Goal: Task Accomplishment & Management: Manage account settings

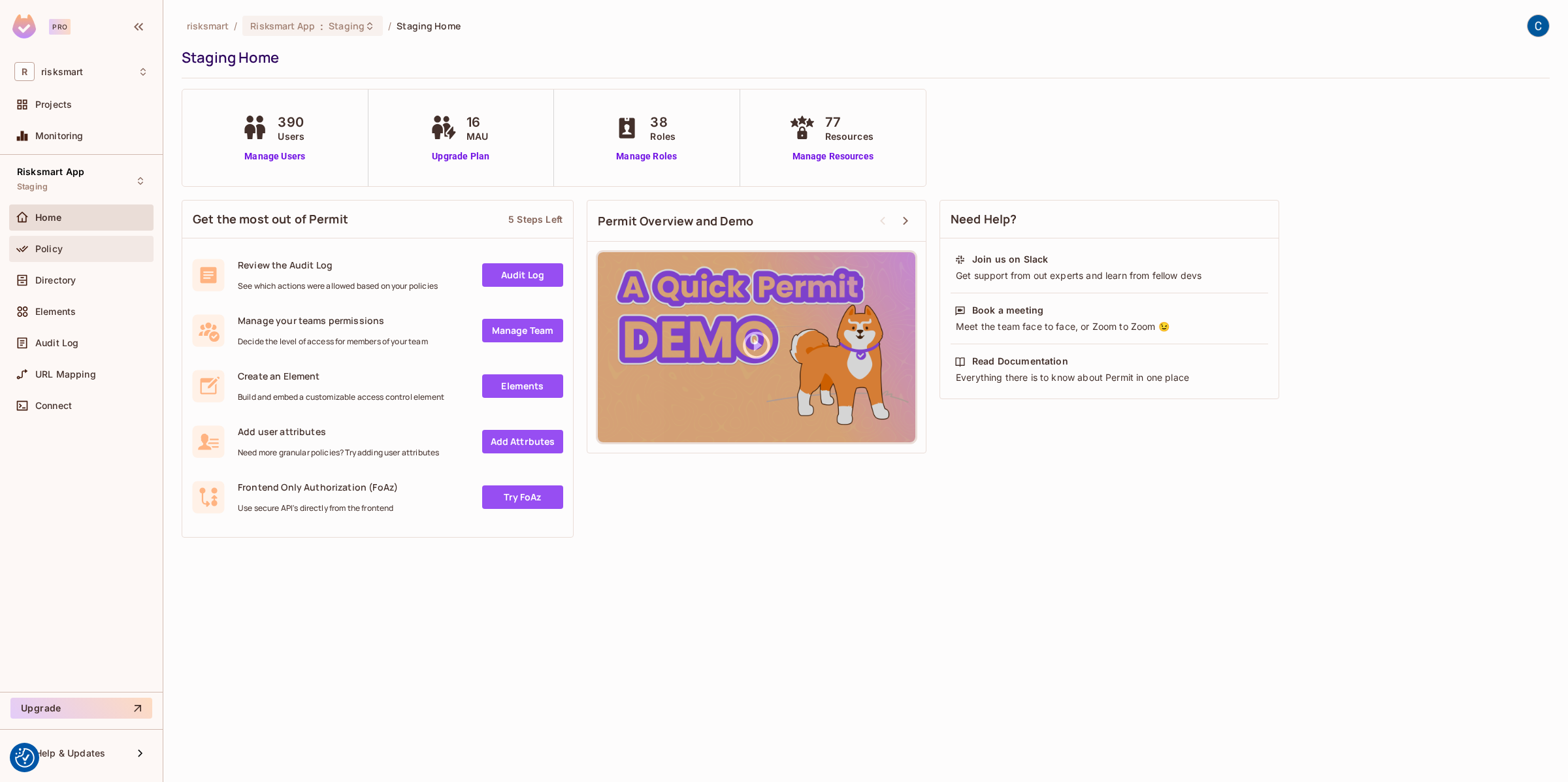
click at [50, 244] on span "Policy" at bounding box center [48, 248] width 27 height 10
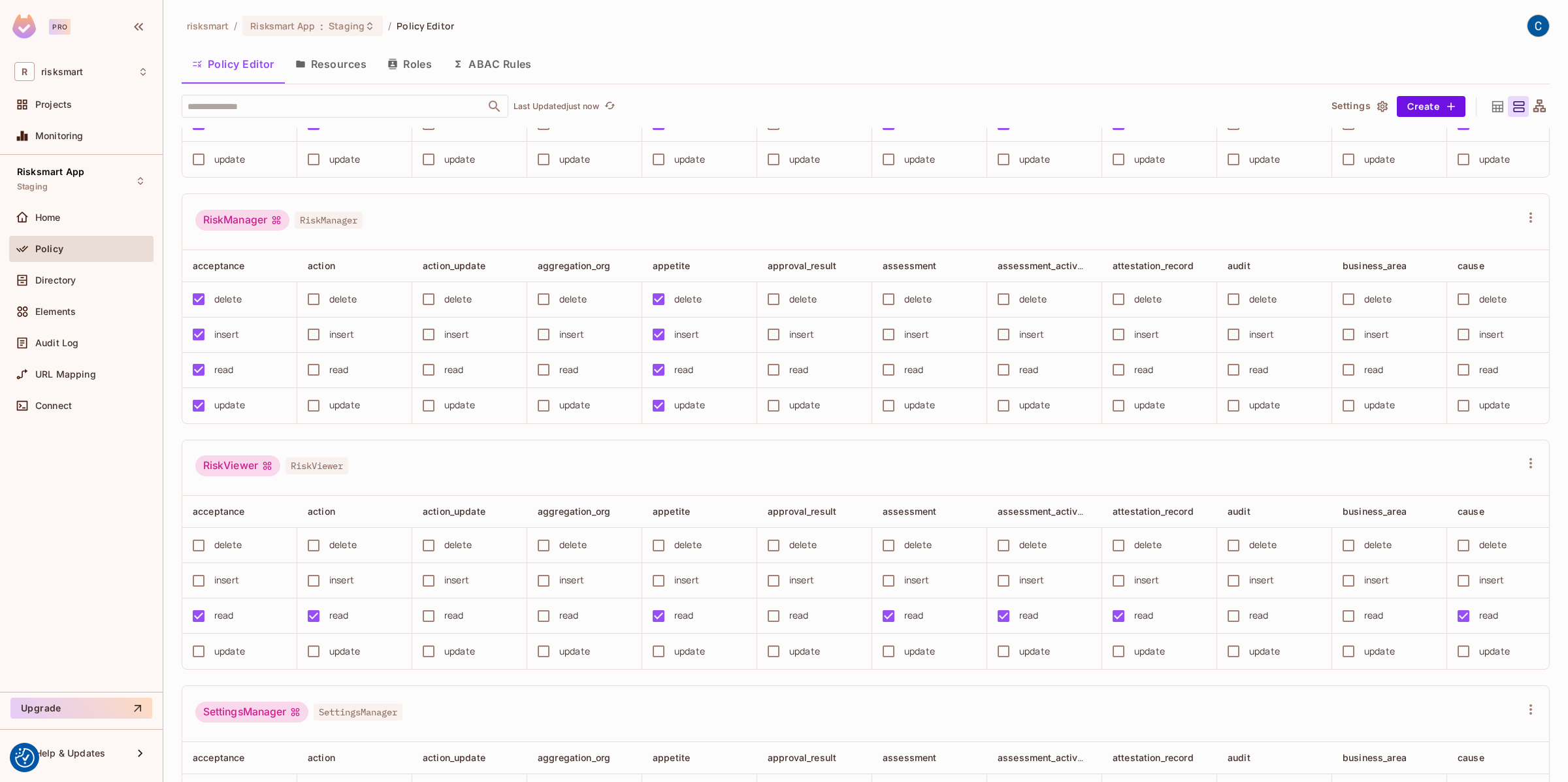
scroll to position [5389, 0]
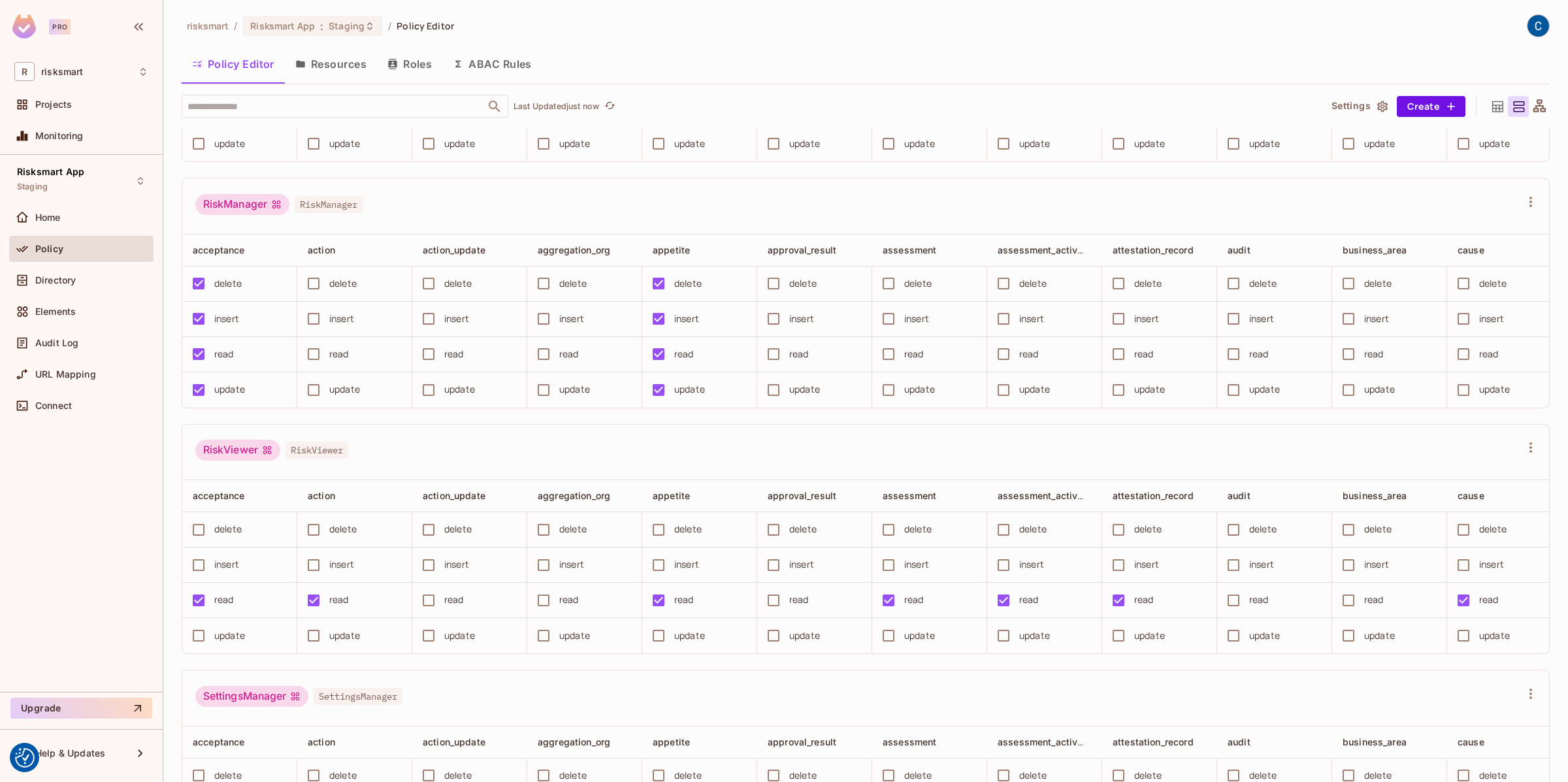
click at [70, 243] on div "Policy" at bounding box center [91, 248] width 113 height 10
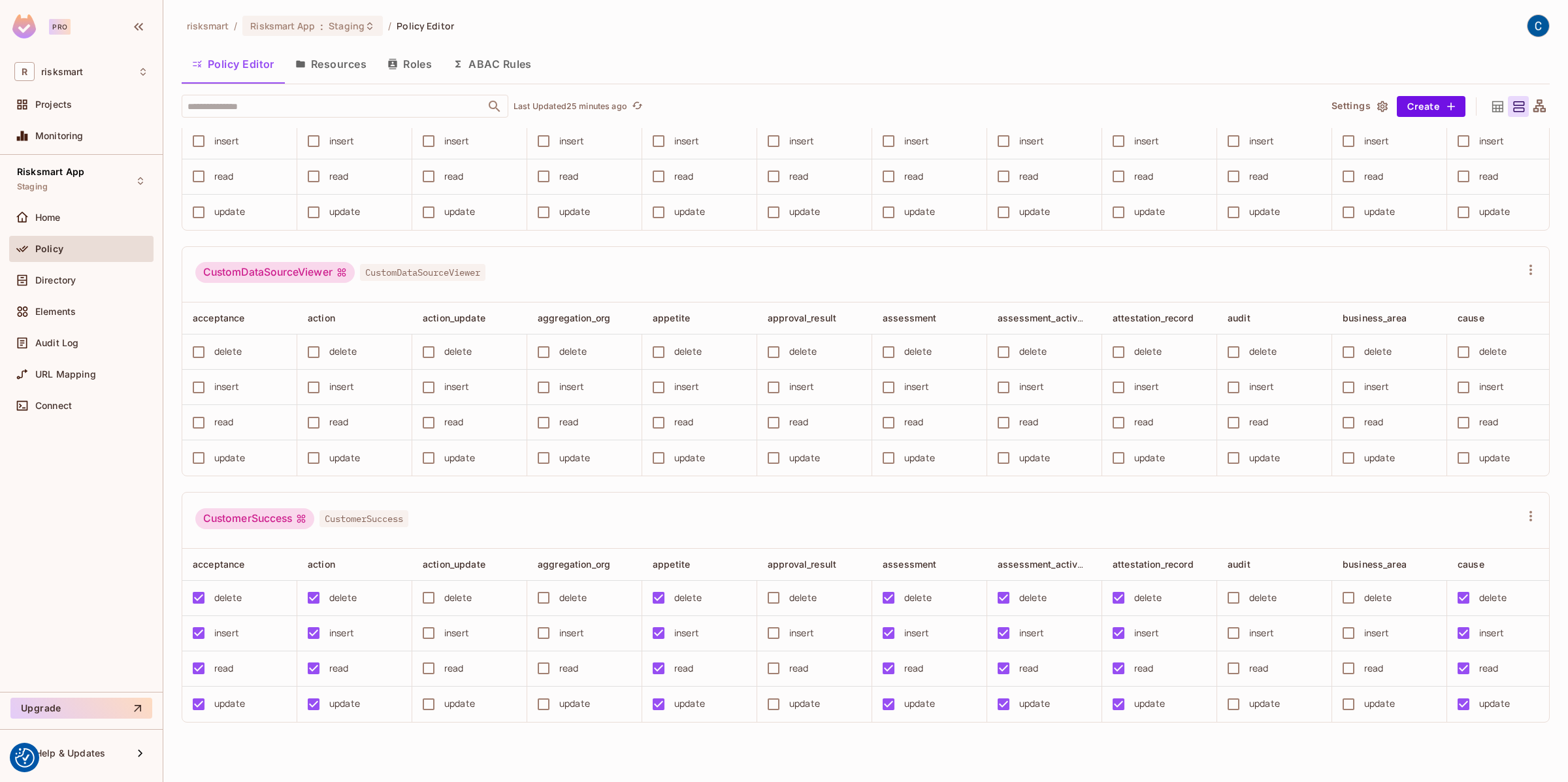
scroll to position [0, 0]
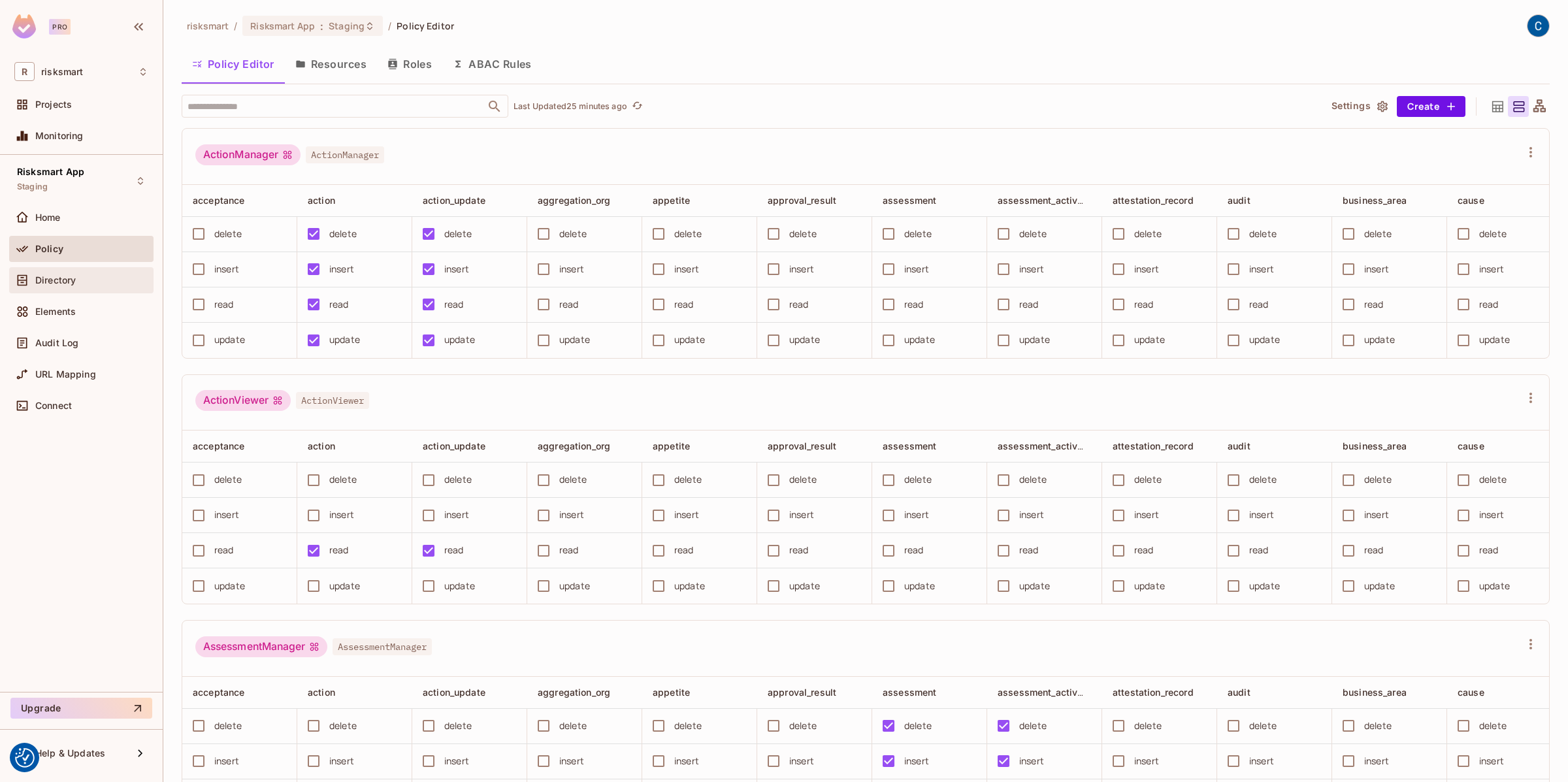
click at [55, 272] on div "Directory" at bounding box center [81, 280] width 134 height 16
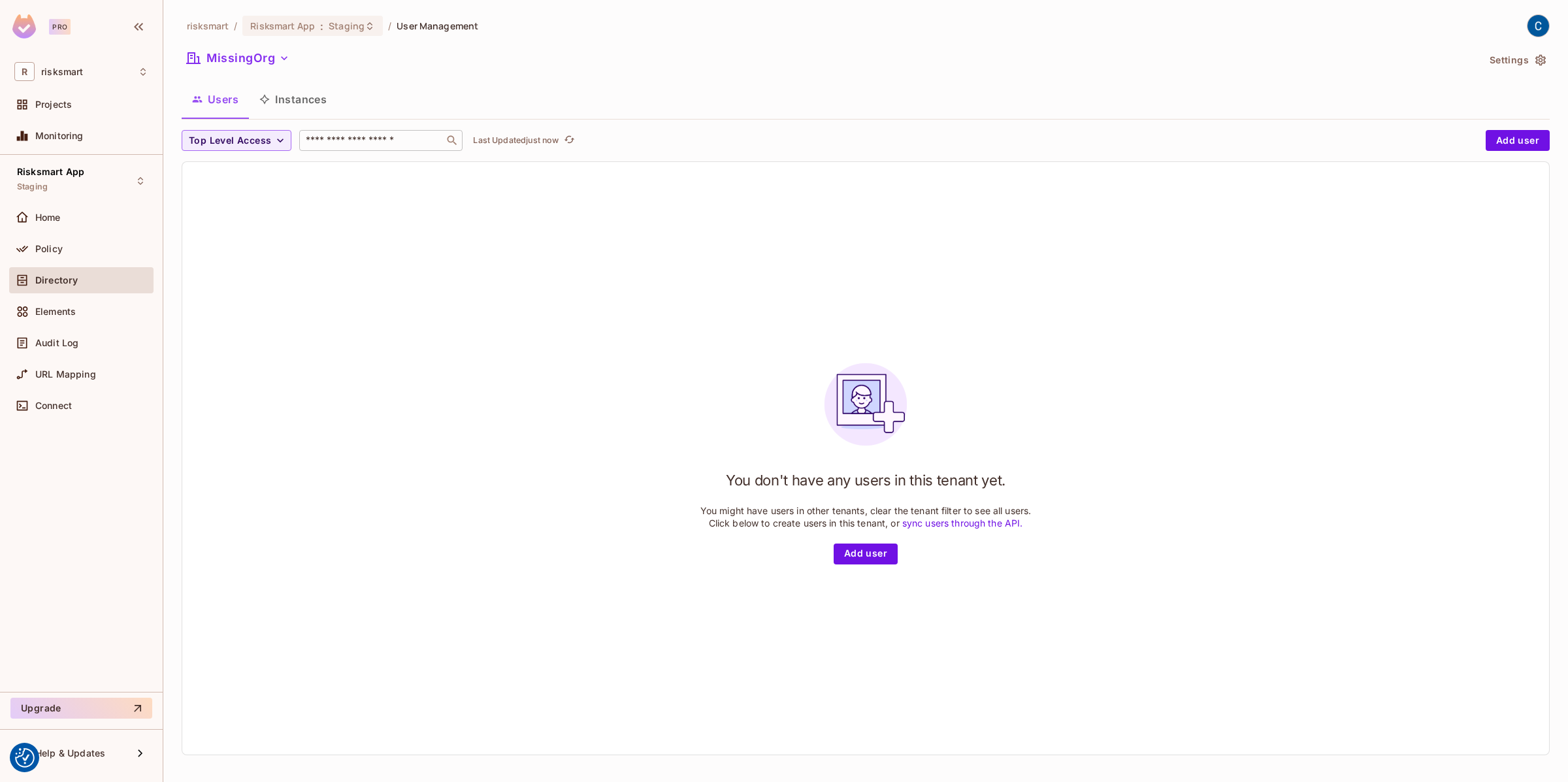
click at [369, 140] on input "text" at bounding box center [372, 140] width 137 height 13
click at [246, 55] on button "MissingOrg" at bounding box center [238, 58] width 113 height 21
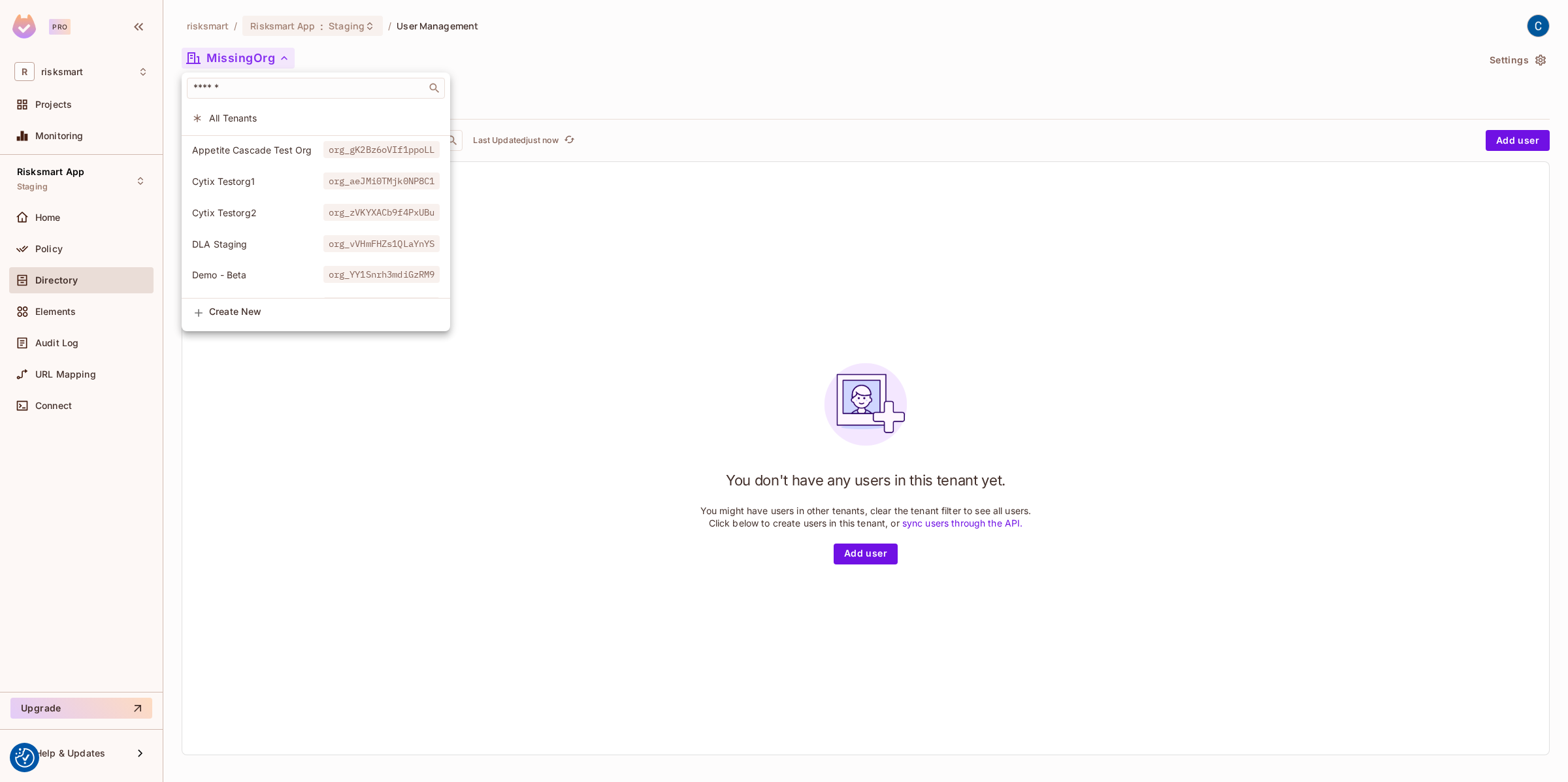
click at [270, 250] on li "DLA Staging org_vVHmFHZs1QLaYnYS" at bounding box center [316, 244] width 269 height 28
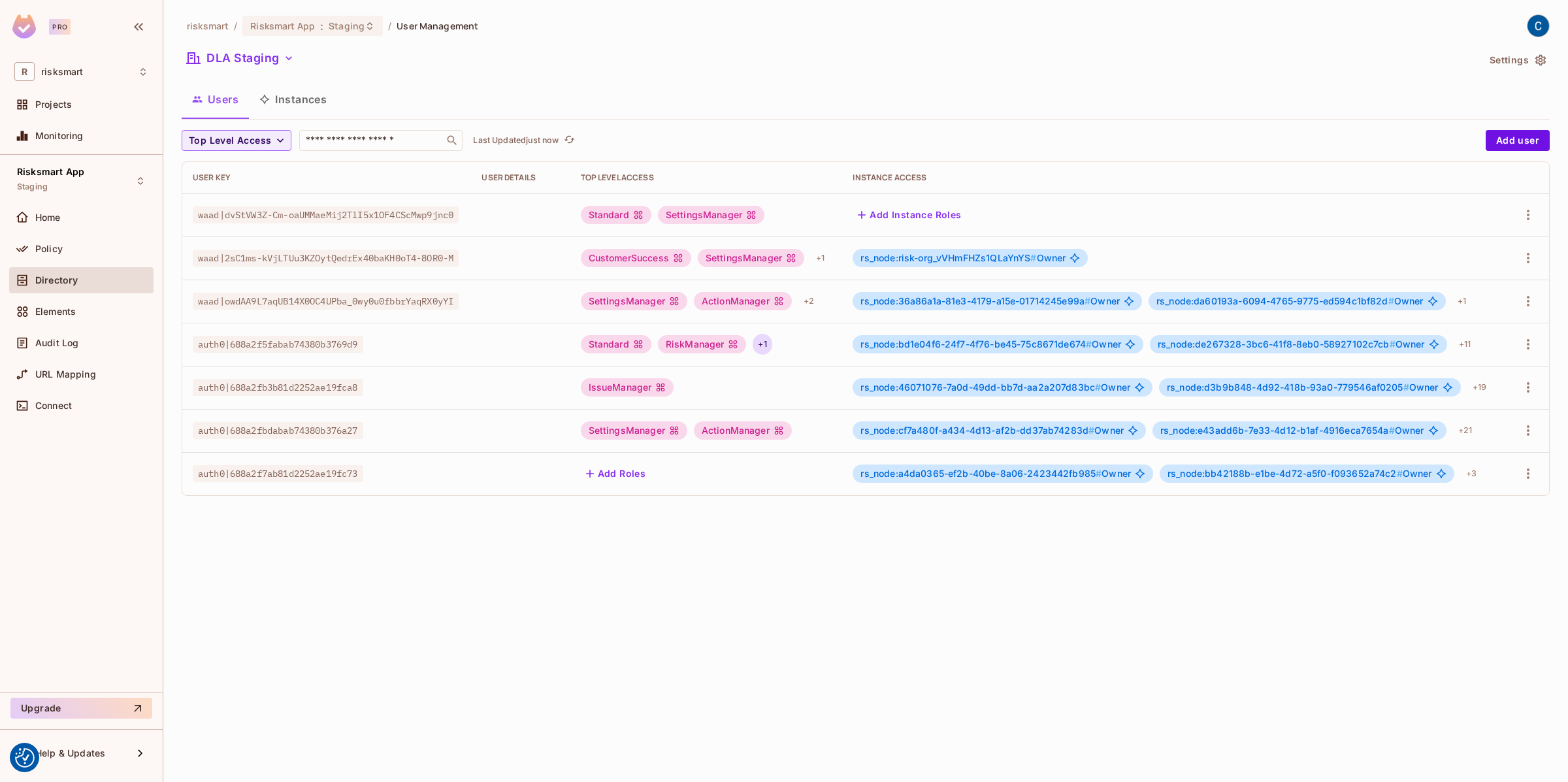
click at [763, 344] on div "+ 1" at bounding box center [762, 344] width 19 height 21
click at [822, 258] on div at bounding box center [784, 391] width 1568 height 782
click at [824, 258] on div "+ 1" at bounding box center [820, 258] width 19 height 21
click at [822, 260] on div at bounding box center [784, 391] width 1568 height 782
click at [289, 103] on button "Instances" at bounding box center [293, 99] width 88 height 33
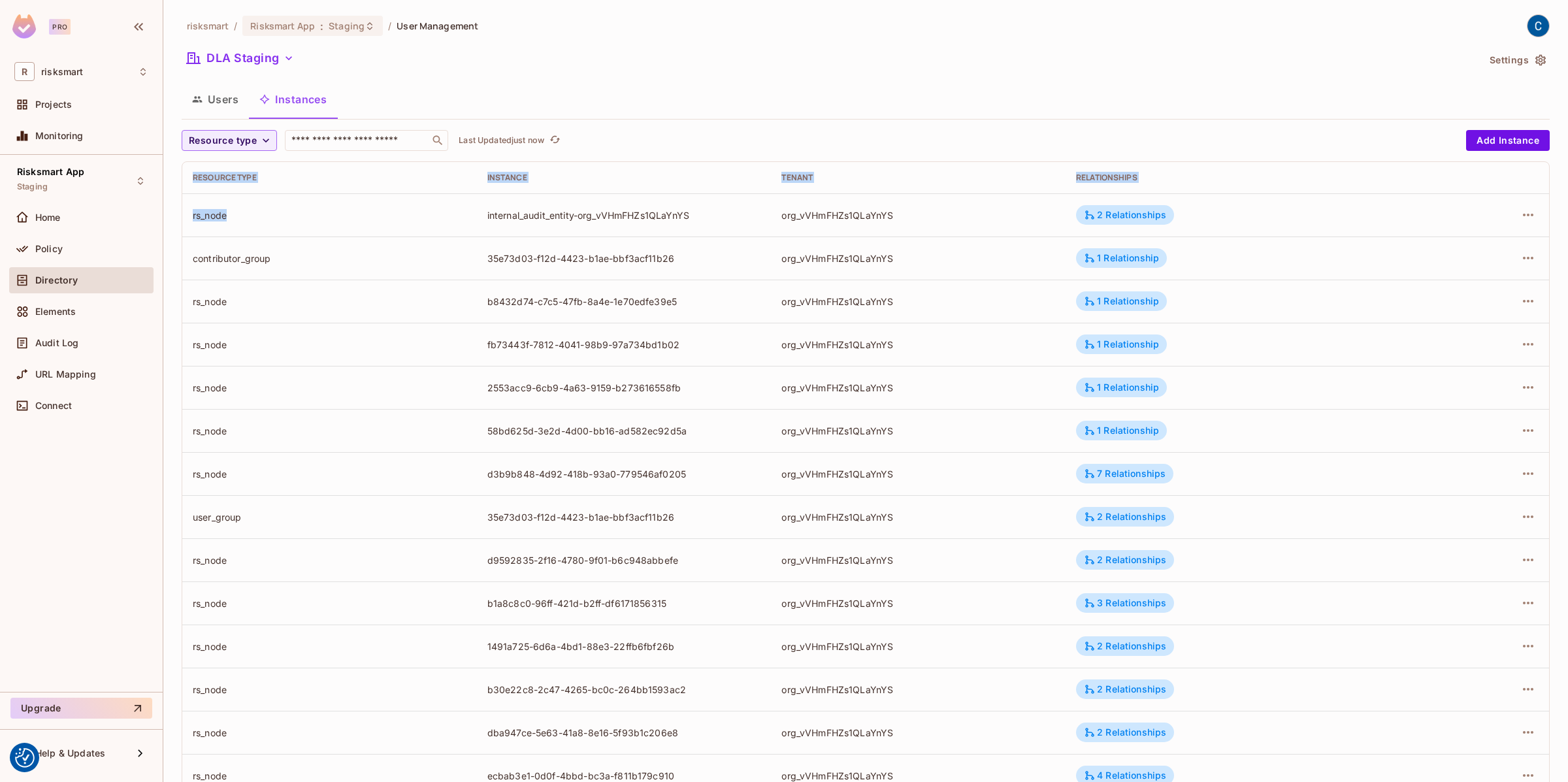
drag, startPoint x: 234, startPoint y: 215, endPoint x: 169, endPoint y: 218, distance: 65.1
click at [168, 218] on div "risksmart / Risksmart App : Staging / User Management DLA Staging Settings User…" at bounding box center [865, 391] width 1405 height 782
click at [247, 221] on td "rs_node" at bounding box center [329, 215] width 294 height 43
click at [373, 138] on input "text" at bounding box center [358, 140] width 137 height 13
paste input "**********"
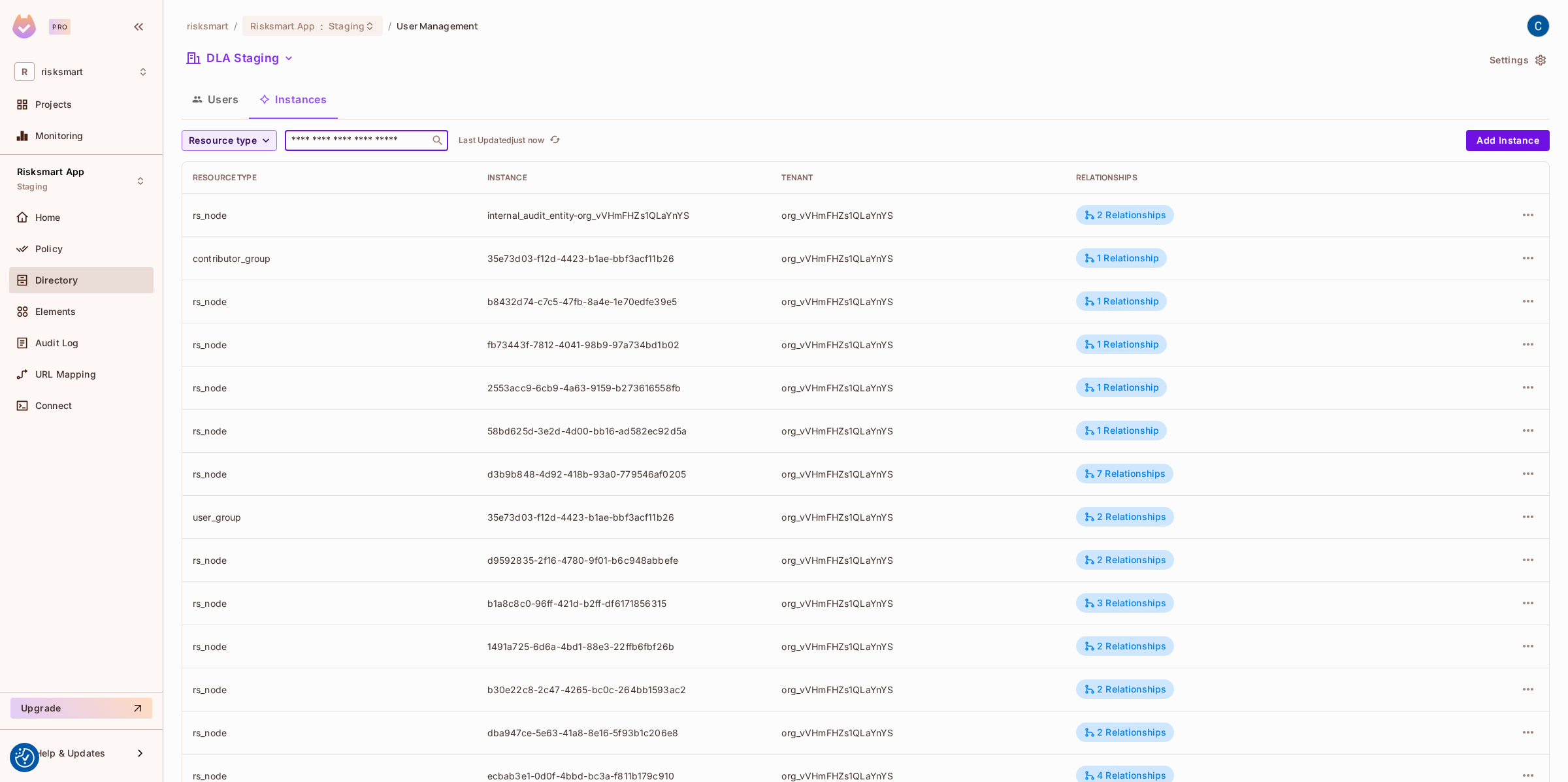
type input "**********"
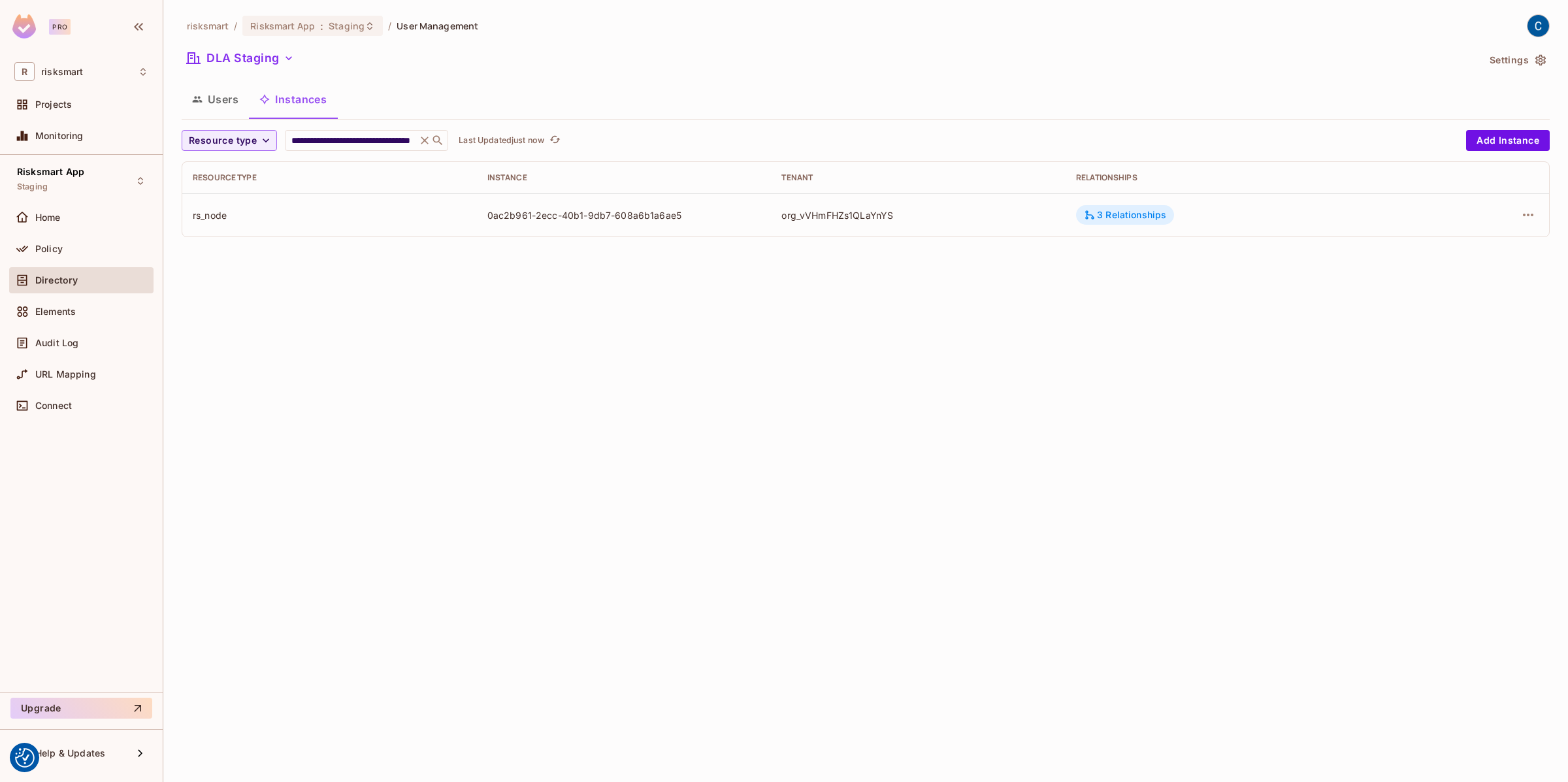
click at [1122, 210] on div "3 Relationships" at bounding box center [1124, 215] width 82 height 12
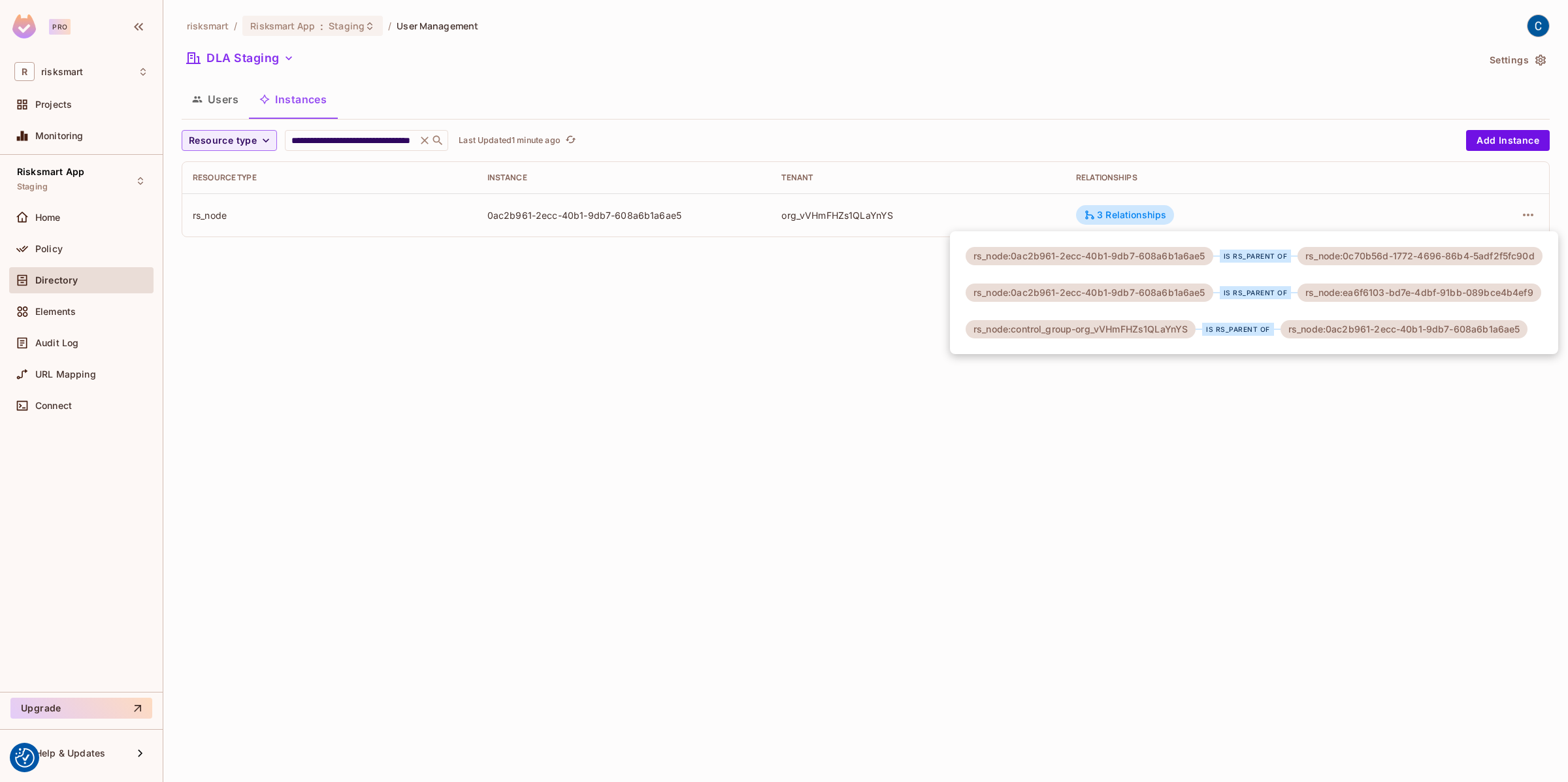
click at [215, 102] on div at bounding box center [784, 391] width 1568 height 782
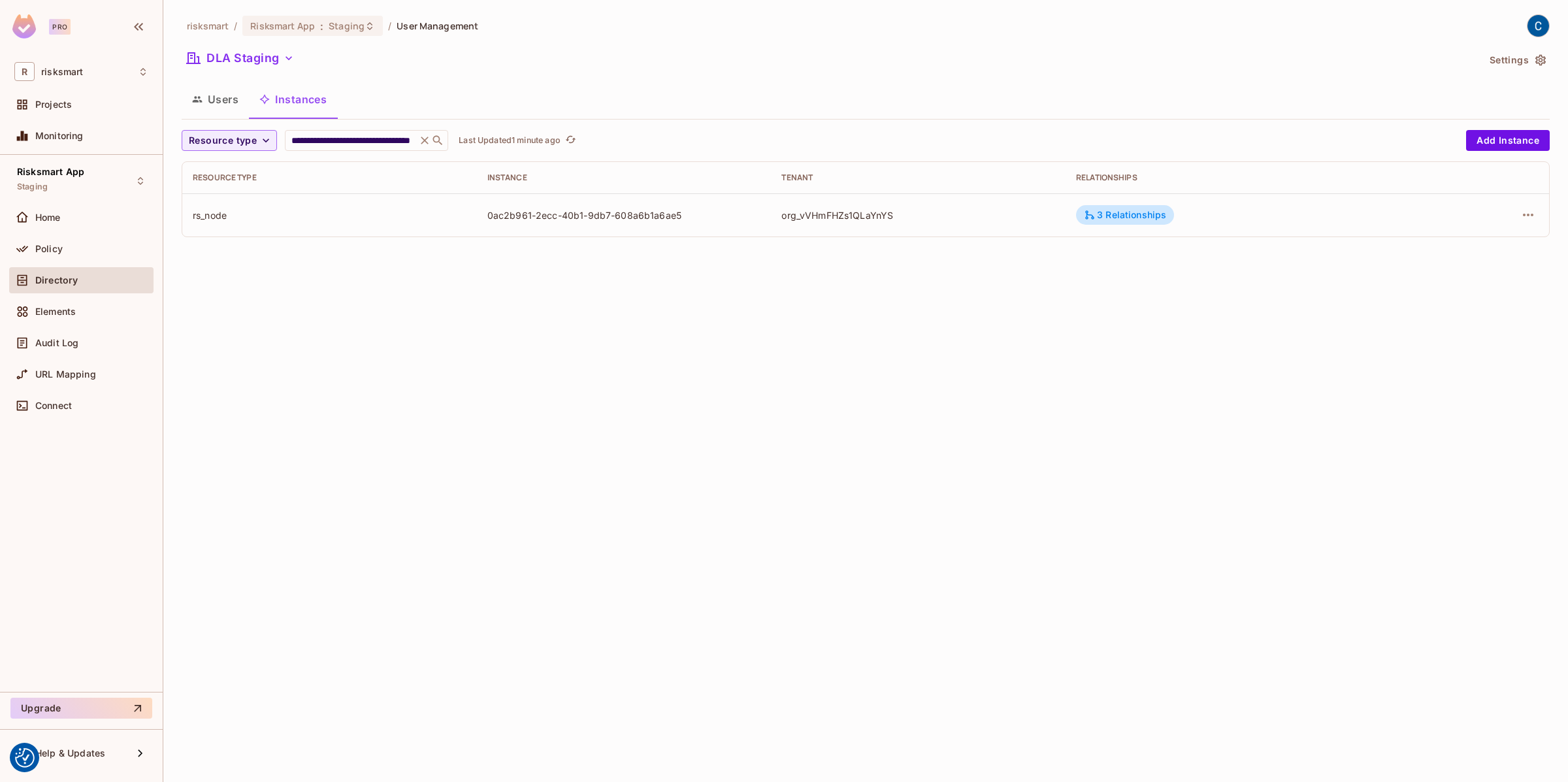
click at [215, 102] on button "Users" at bounding box center [216, 99] width 67 height 33
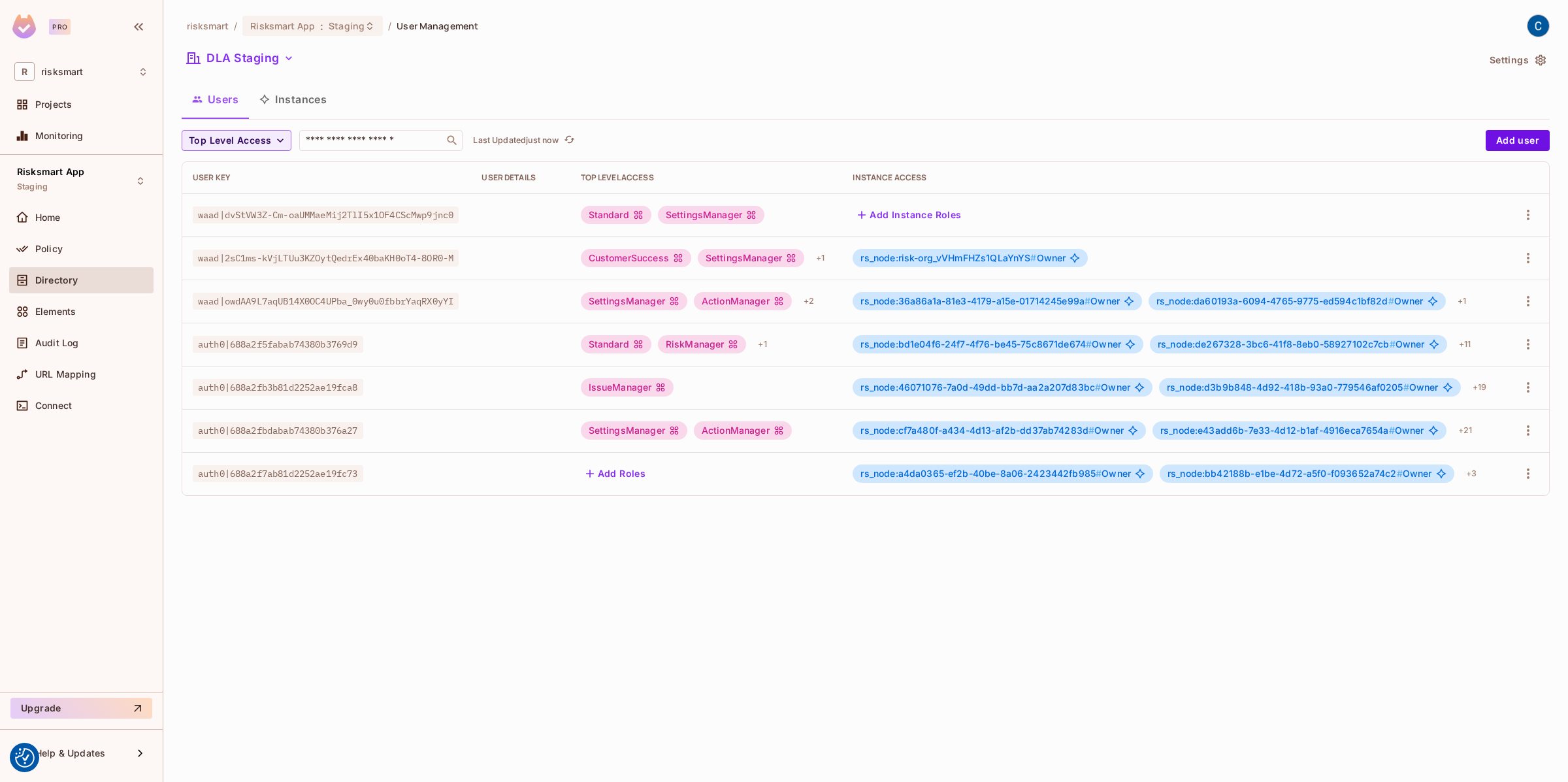
click at [301, 97] on button "Instances" at bounding box center [293, 99] width 88 height 33
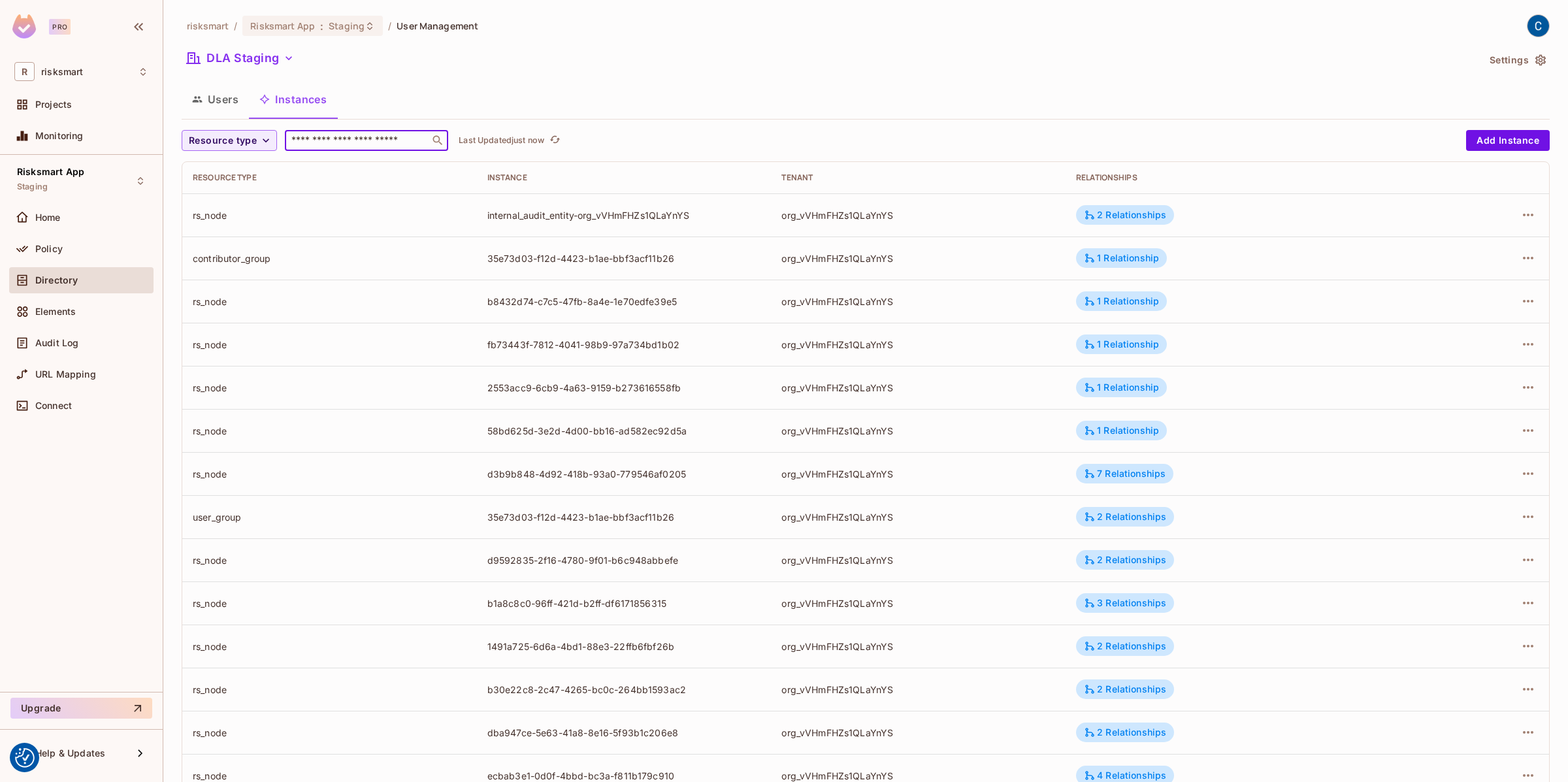
click at [350, 144] on input "text" at bounding box center [358, 140] width 137 height 13
paste input "**********"
type input "**********"
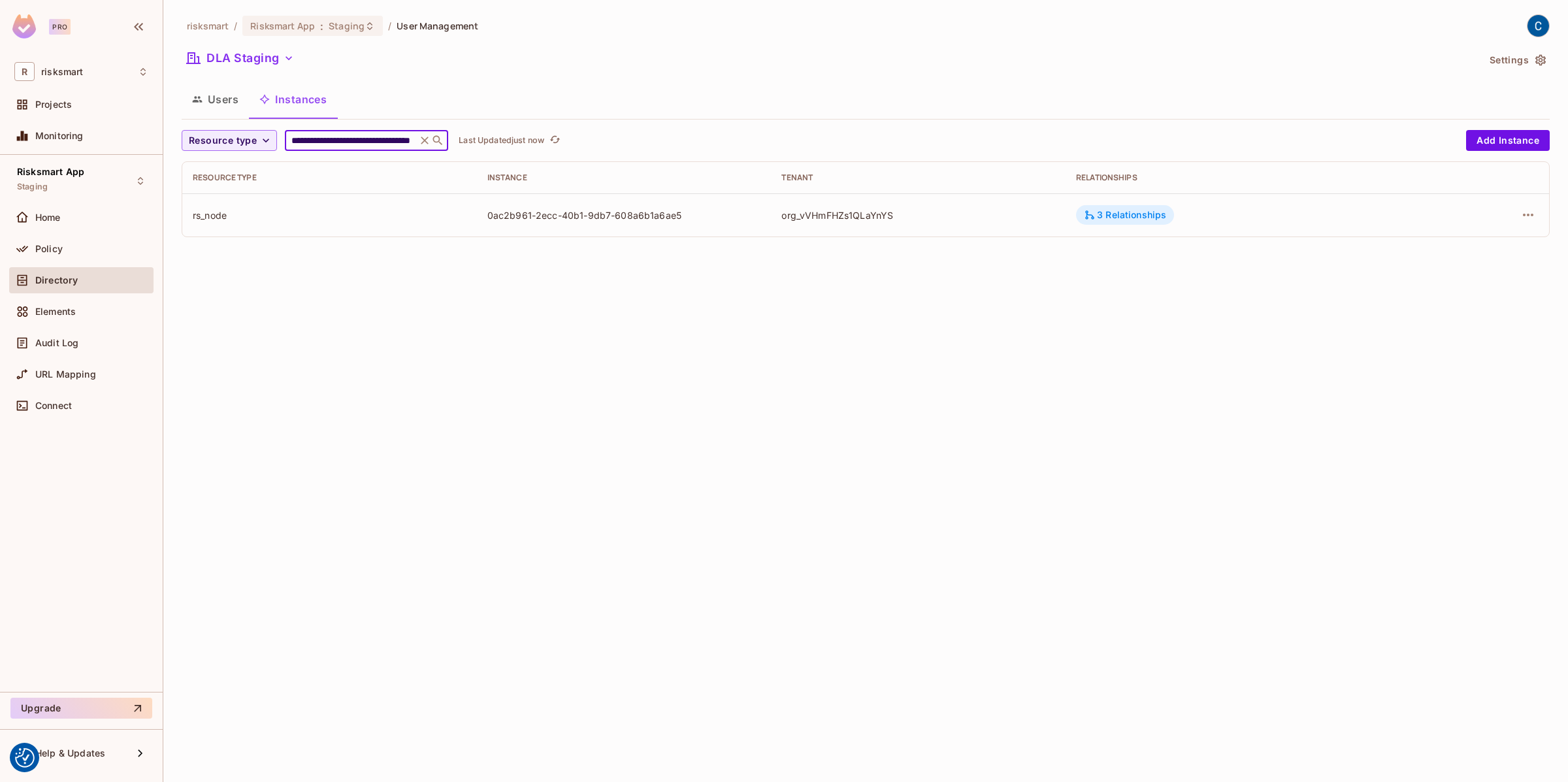
click at [1118, 214] on div "3 Relationships" at bounding box center [1124, 215] width 82 height 12
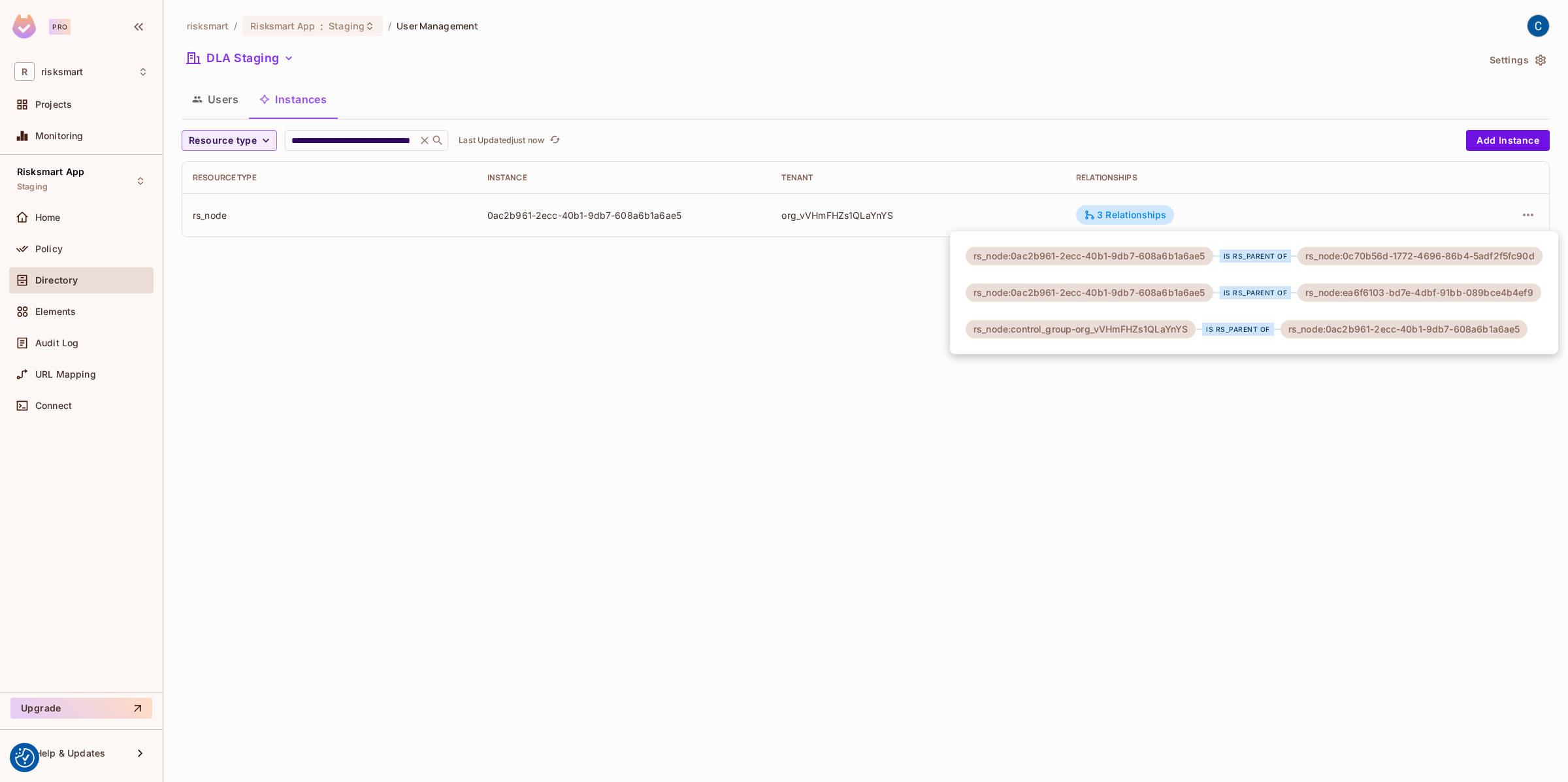
click at [391, 137] on div at bounding box center [784, 391] width 1568 height 782
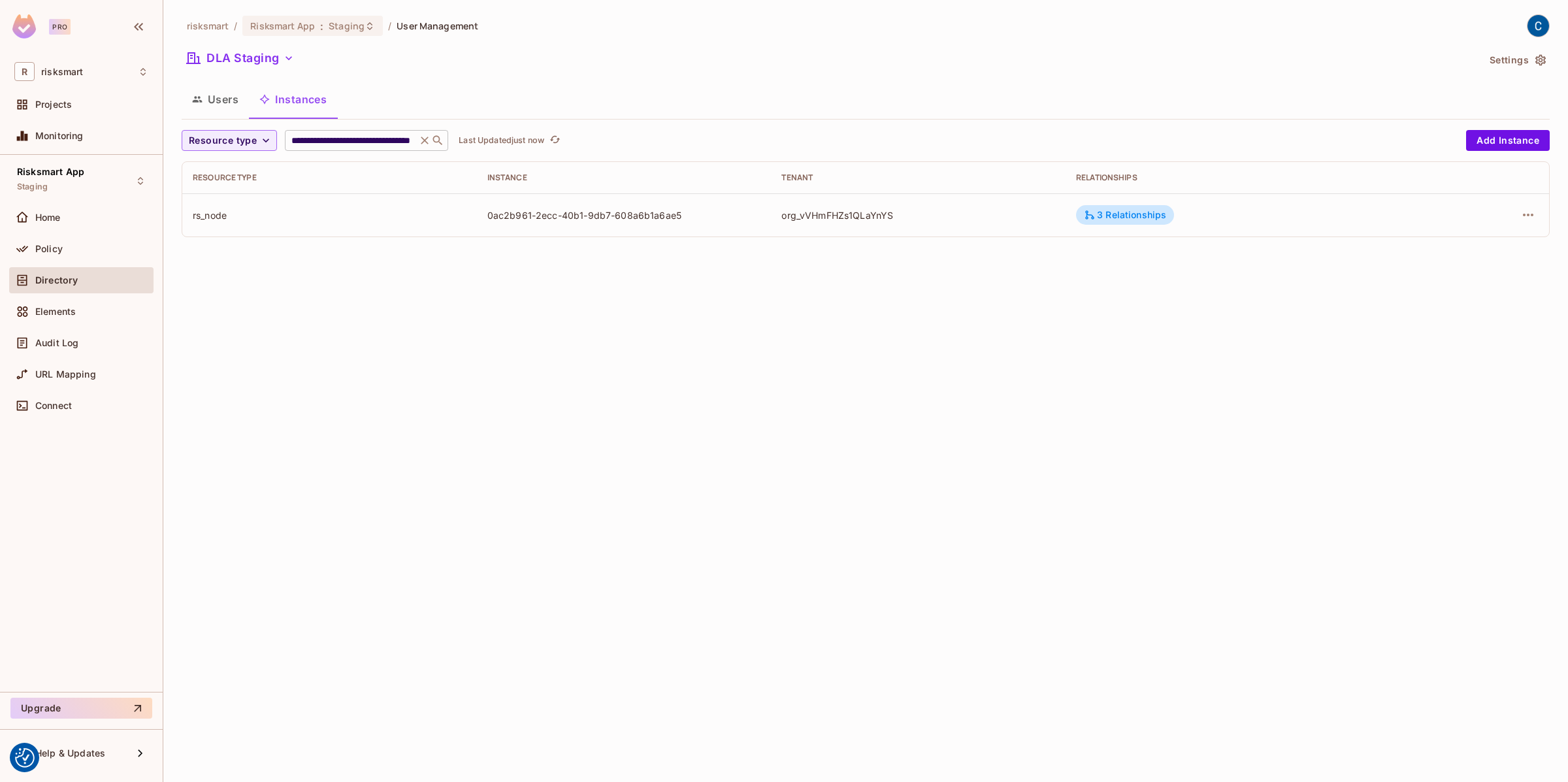
click at [426, 138] on icon at bounding box center [425, 140] width 8 height 8
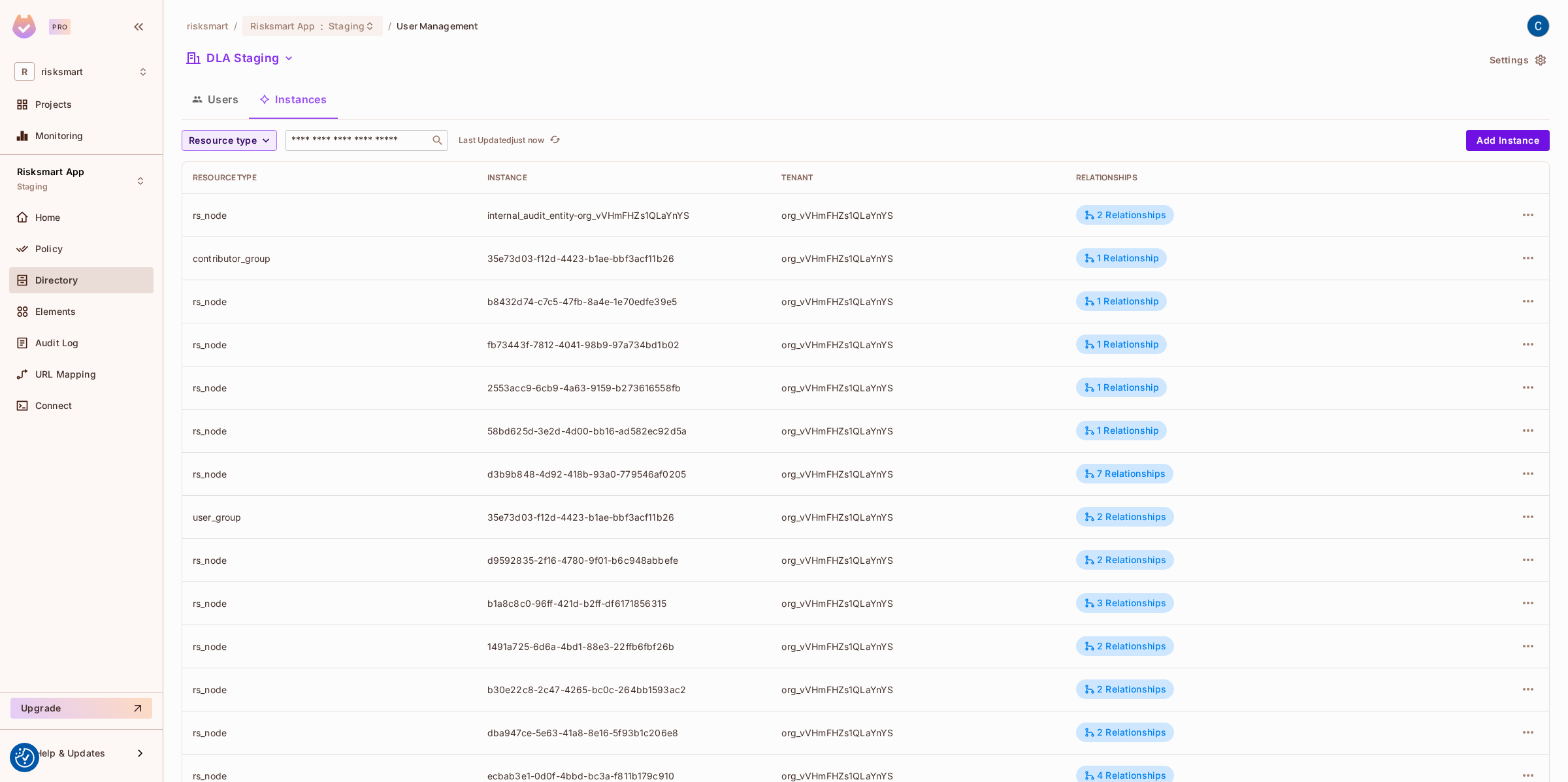
click at [378, 130] on div "​" at bounding box center [366, 140] width 163 height 21
paste input "**********"
type input "**********"
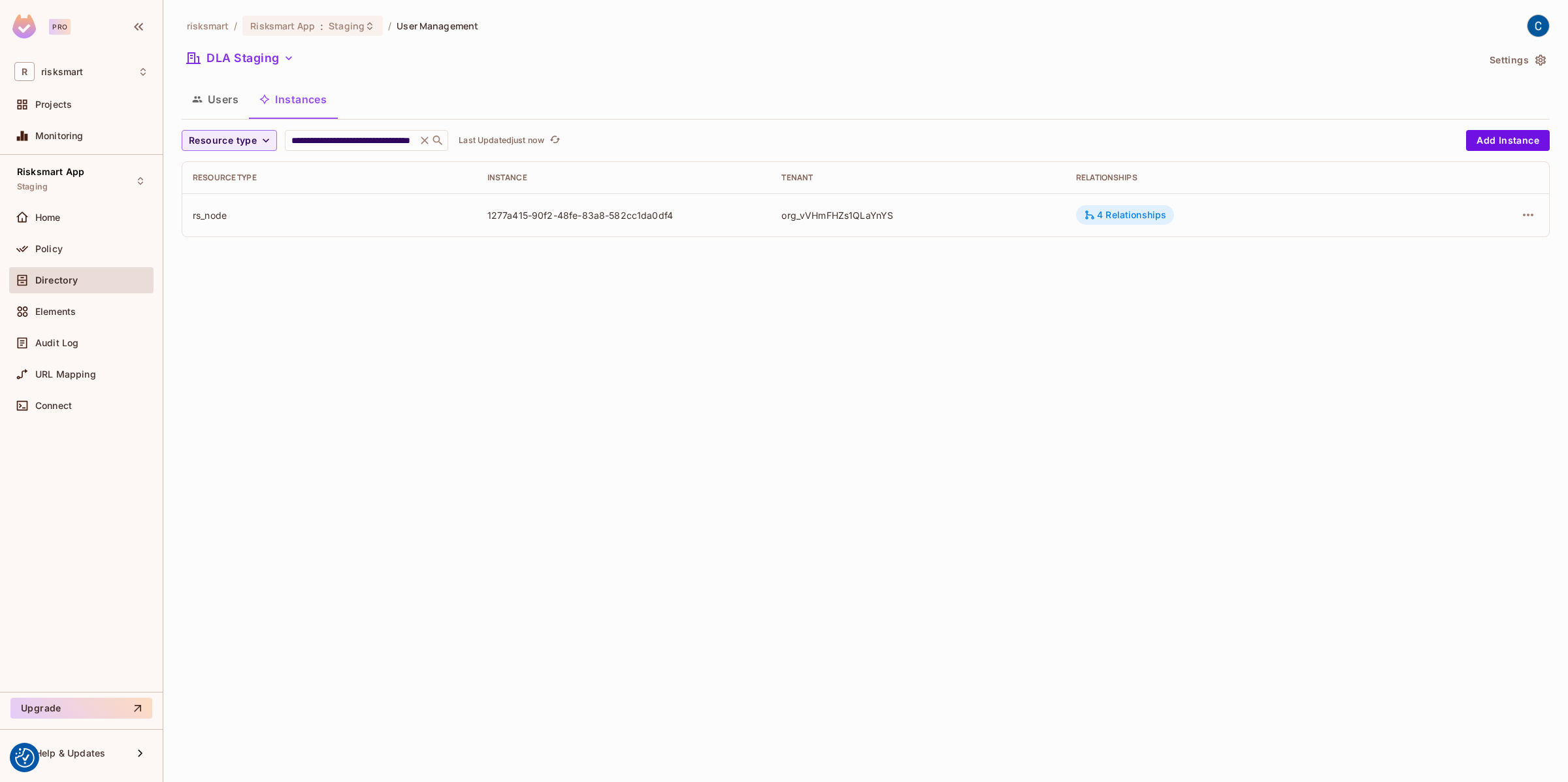
click at [1118, 223] on div "4 Relationships" at bounding box center [1125, 215] width 98 height 20
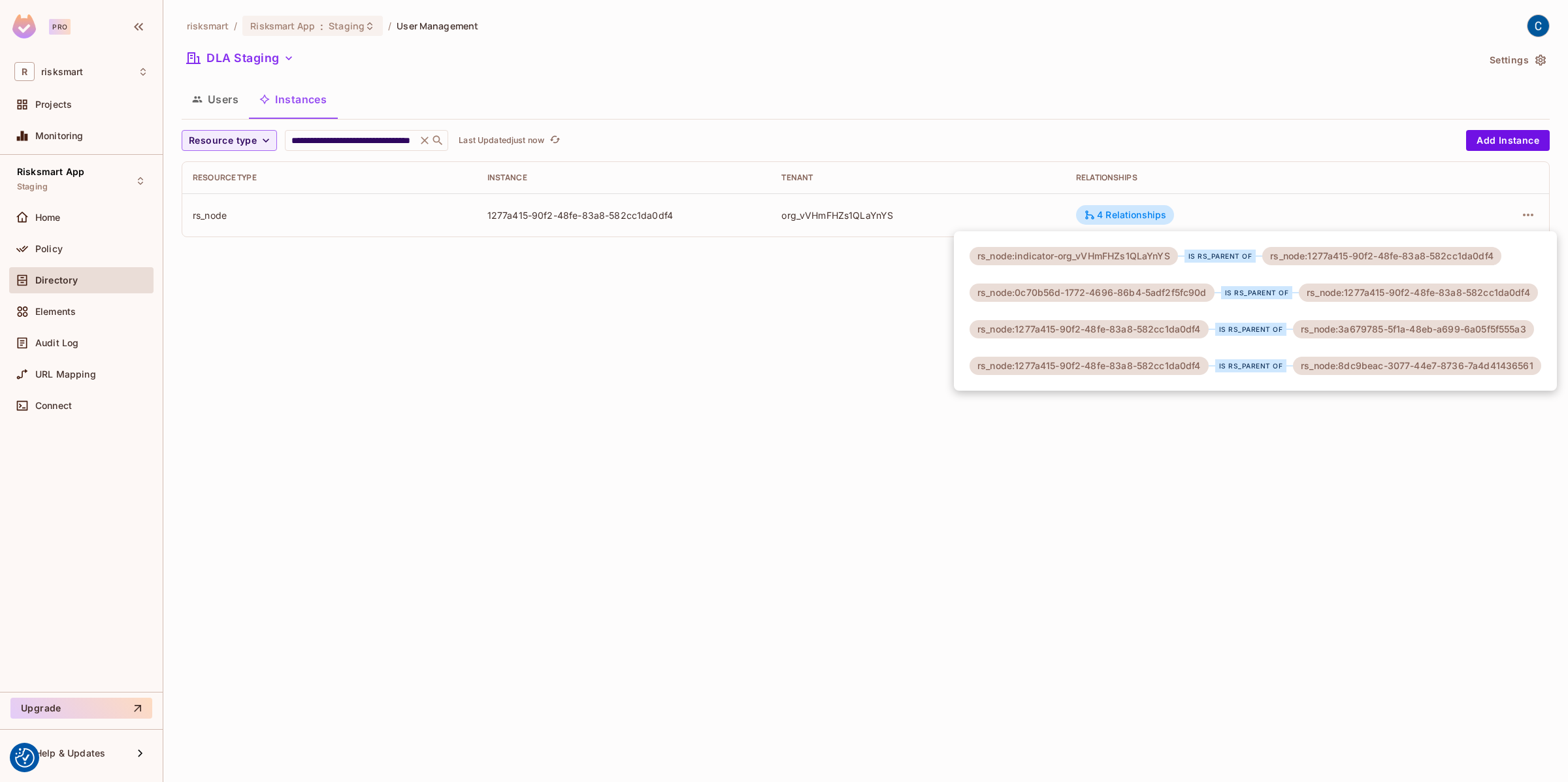
click at [1017, 284] on div "rs_node:0c70b56d-1772-4696-86b4-5adf2f5fc90d" at bounding box center [1092, 292] width 245 height 18
drag, startPoint x: 1017, startPoint y: 293, endPoint x: 1212, endPoint y: 298, distance: 195.1
click at [1212, 298] on div "rs_node:0c70b56d-1772-4696-86b4-5adf2f5fc90d" at bounding box center [1092, 292] width 245 height 18
copy div "0c70b56d-1772-4696-86b4-5adf2f5fc90d"
click at [422, 138] on div at bounding box center [784, 391] width 1568 height 782
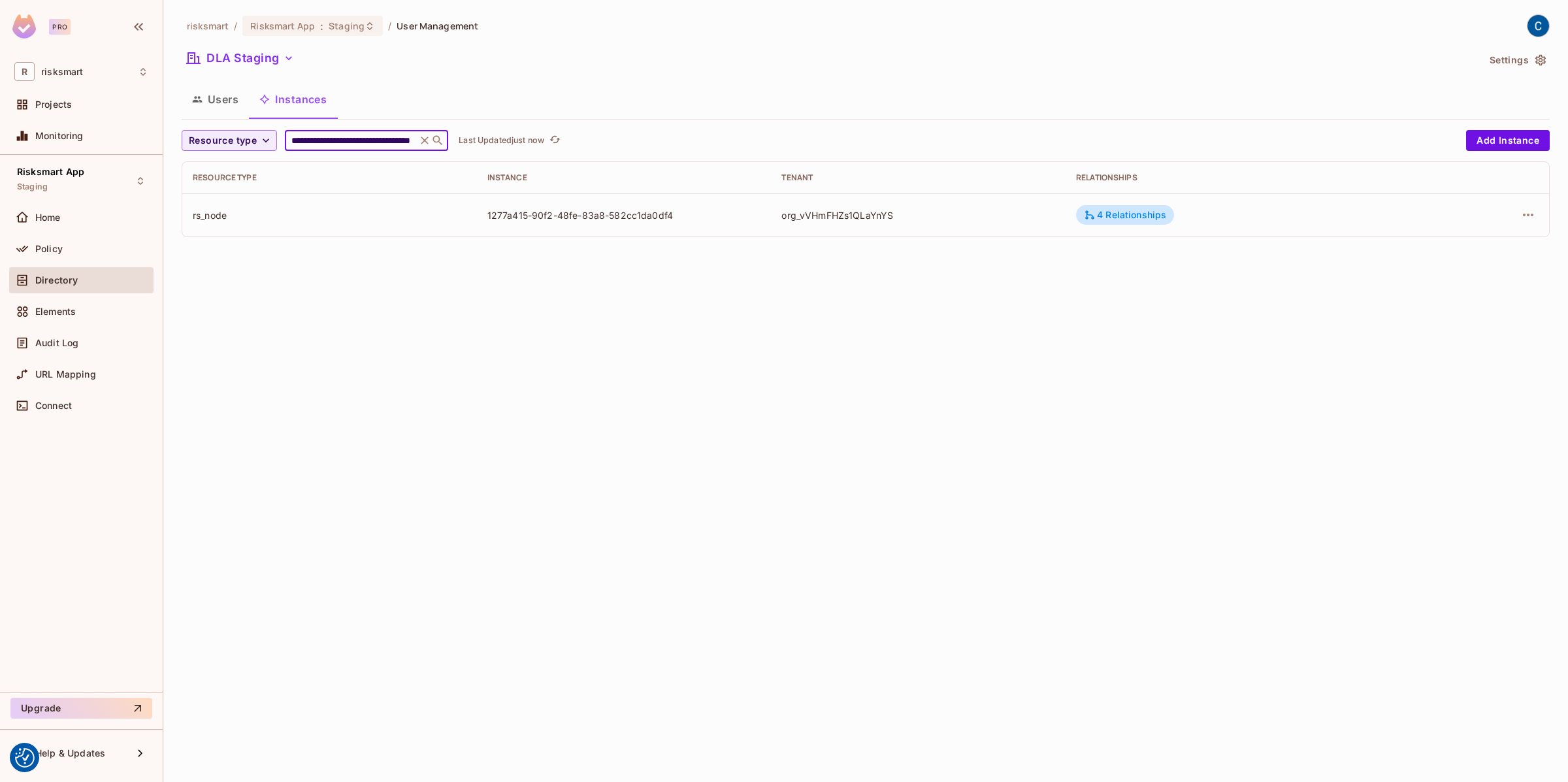
click at [406, 138] on input "**********" at bounding box center [351, 140] width 124 height 13
click at [422, 138] on icon at bounding box center [424, 140] width 13 height 13
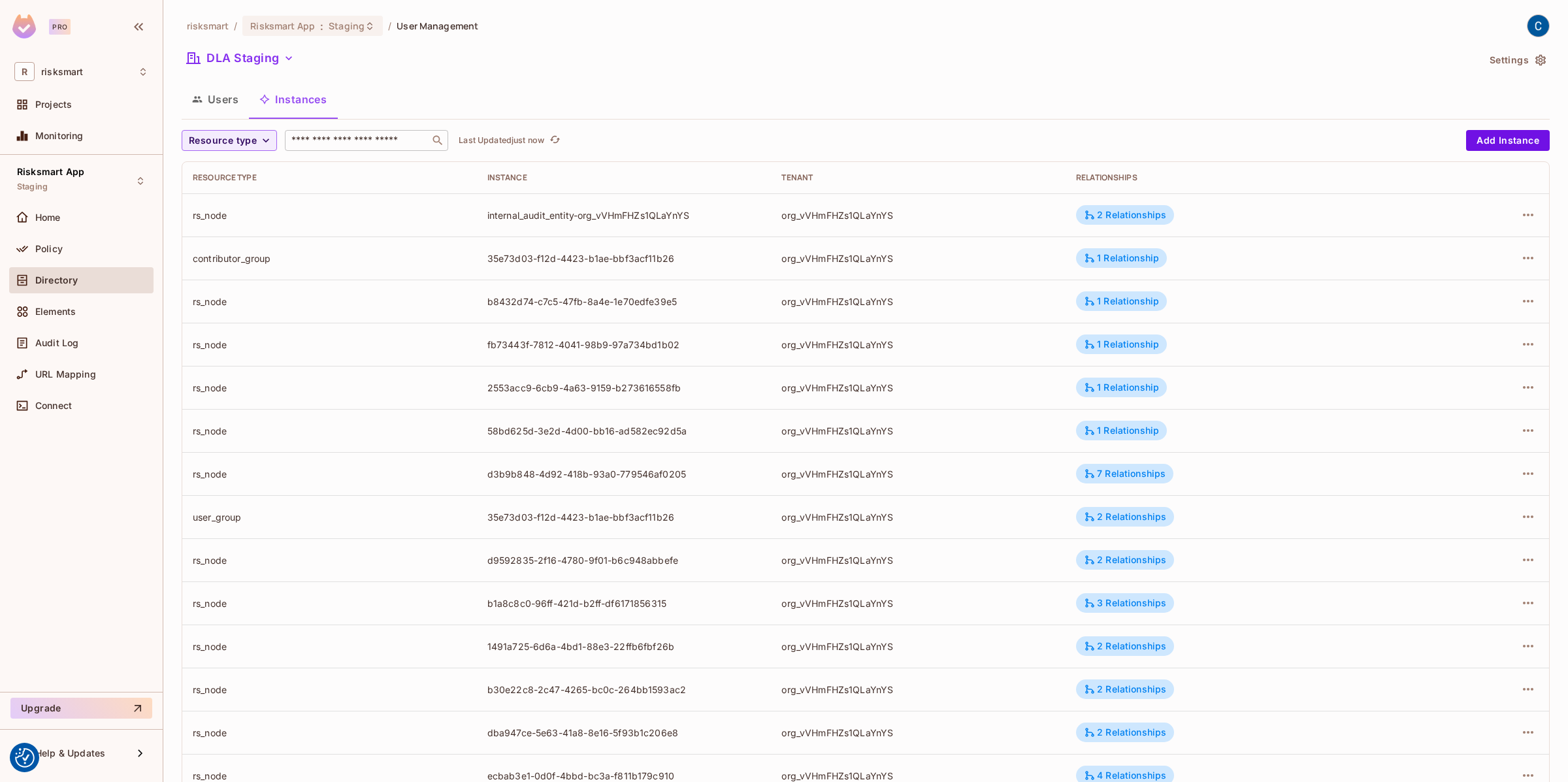
click at [369, 146] on input "text" at bounding box center [358, 140] width 137 height 13
paste input "**********"
type input "**********"
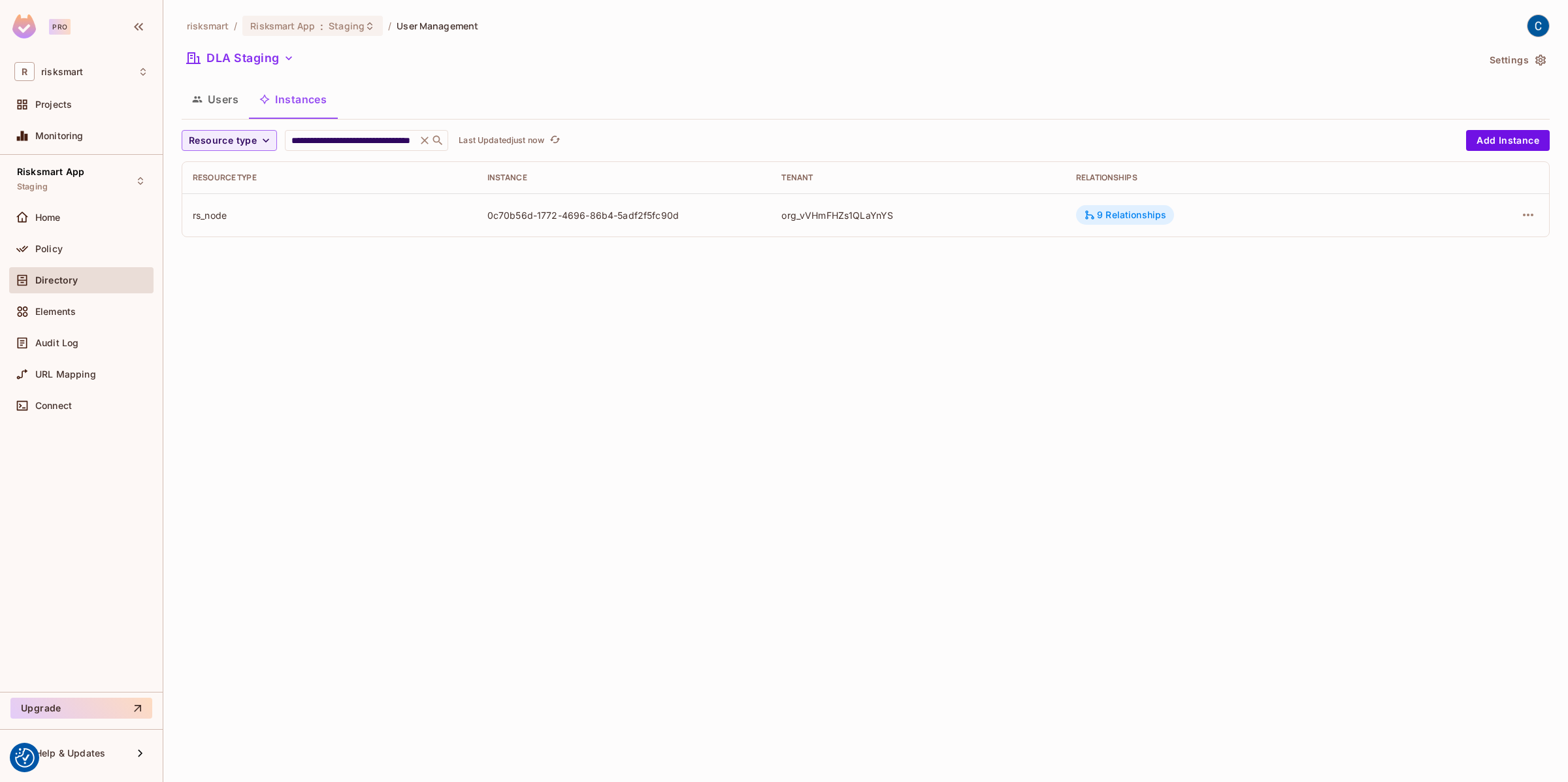
click at [1141, 219] on div "9 Relationships" at bounding box center [1124, 215] width 82 height 12
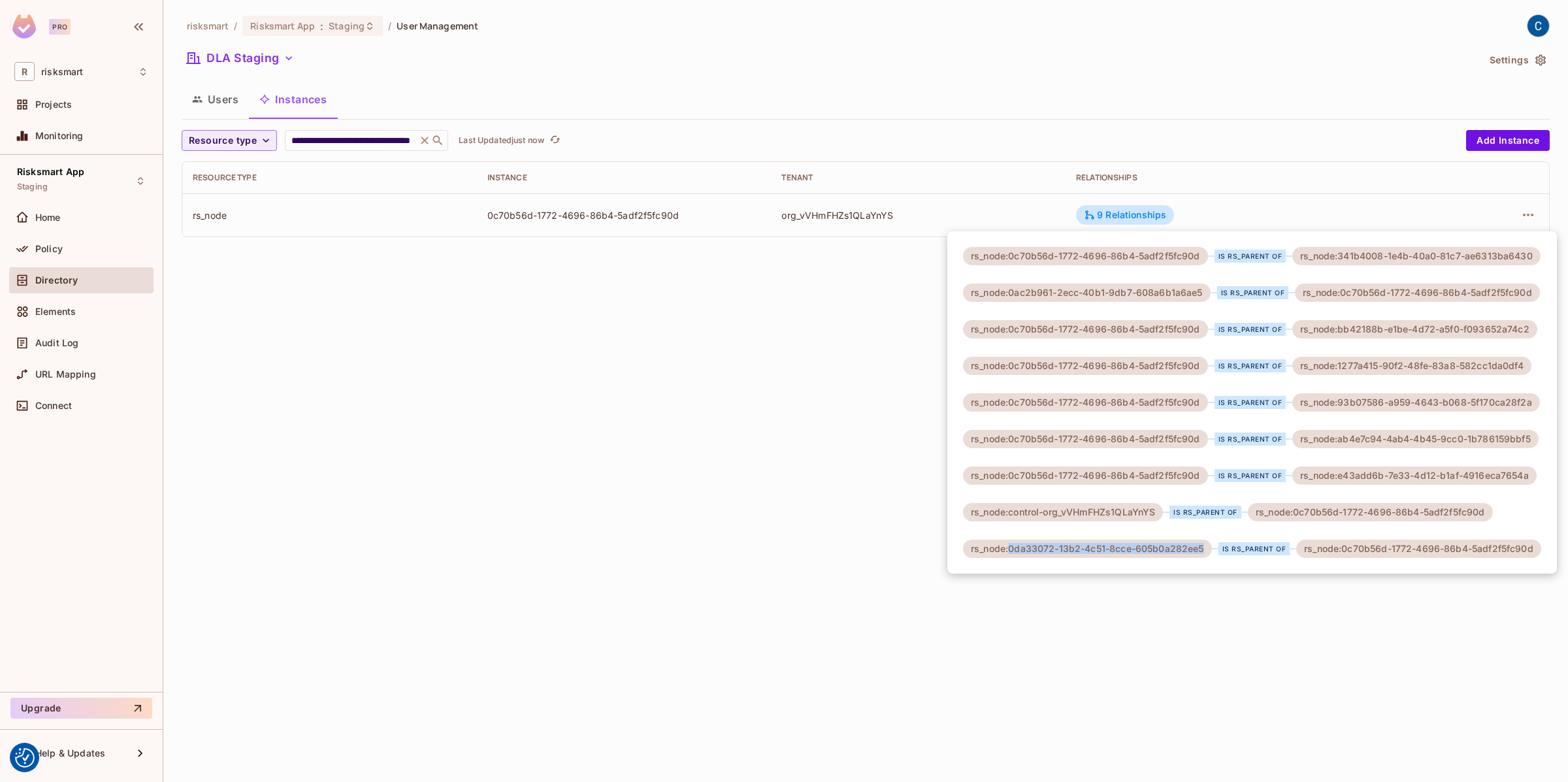
drag, startPoint x: 1010, startPoint y: 547, endPoint x: 1207, endPoint y: 550, distance: 197.0
click at [1207, 550] on div "rs_node:0da33072-13b2-4c51-8cce-605b0a282ee5" at bounding box center [1087, 548] width 249 height 18
copy div "0da33072-13b2-4c51-8cce-605b0a282ee5"
click at [1529, 214] on div at bounding box center [784, 391] width 1568 height 782
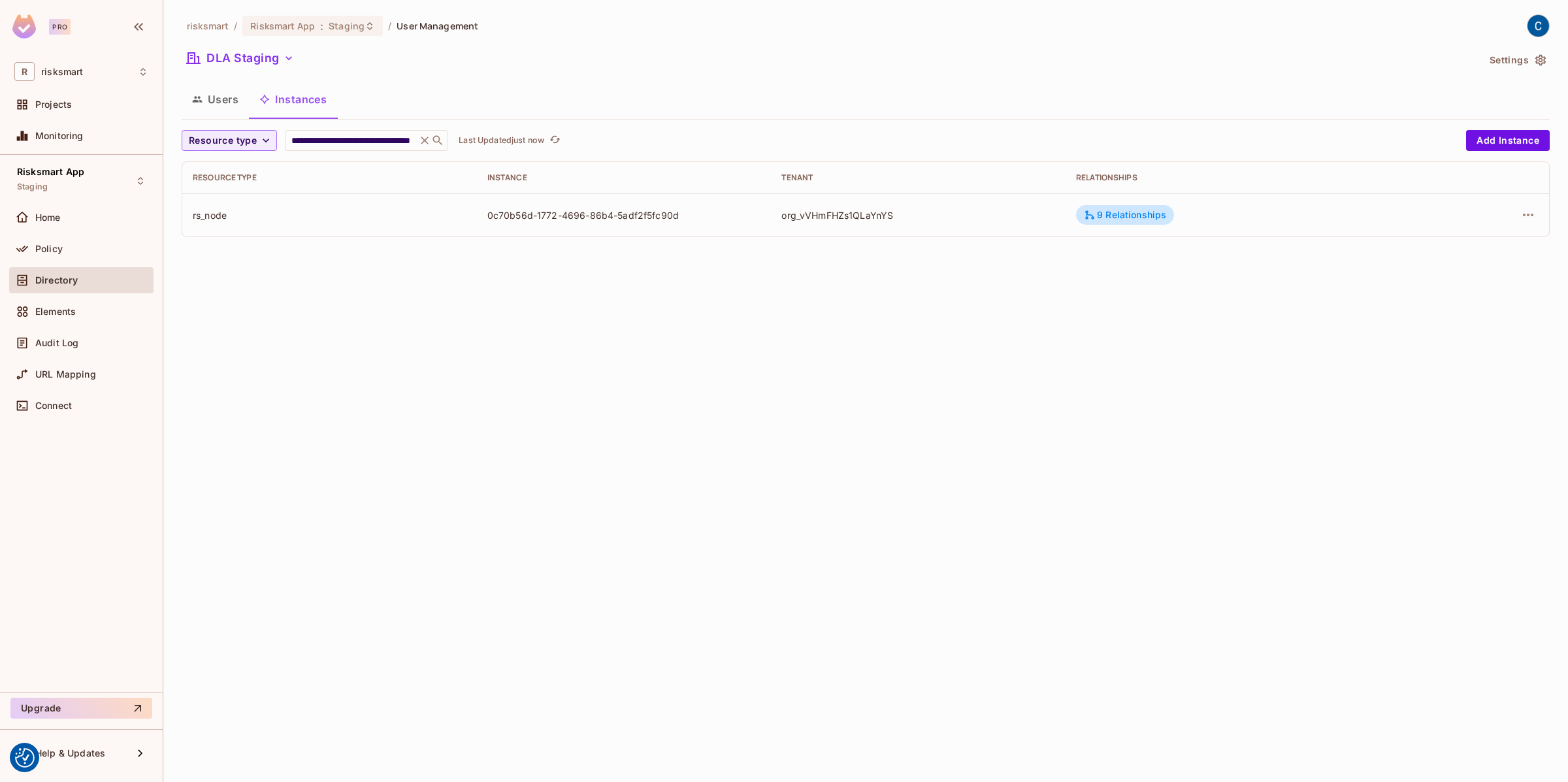
click at [1529, 214] on icon "button" at bounding box center [1527, 215] width 10 height 2
click at [1485, 272] on li "Edit Attributes" at bounding box center [1445, 273] width 164 height 29
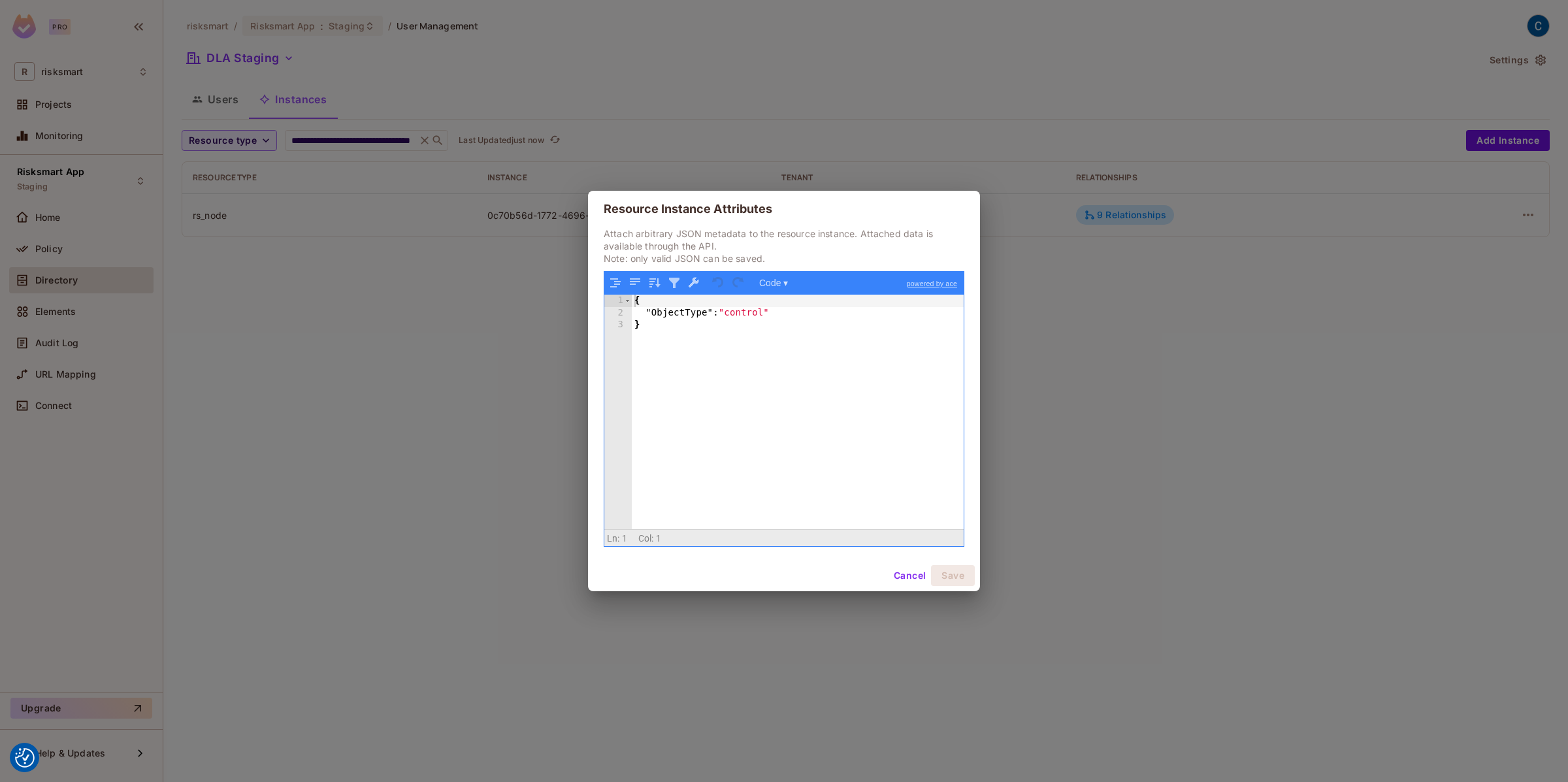
click at [903, 579] on button "Cancel" at bounding box center [910, 575] width 42 height 21
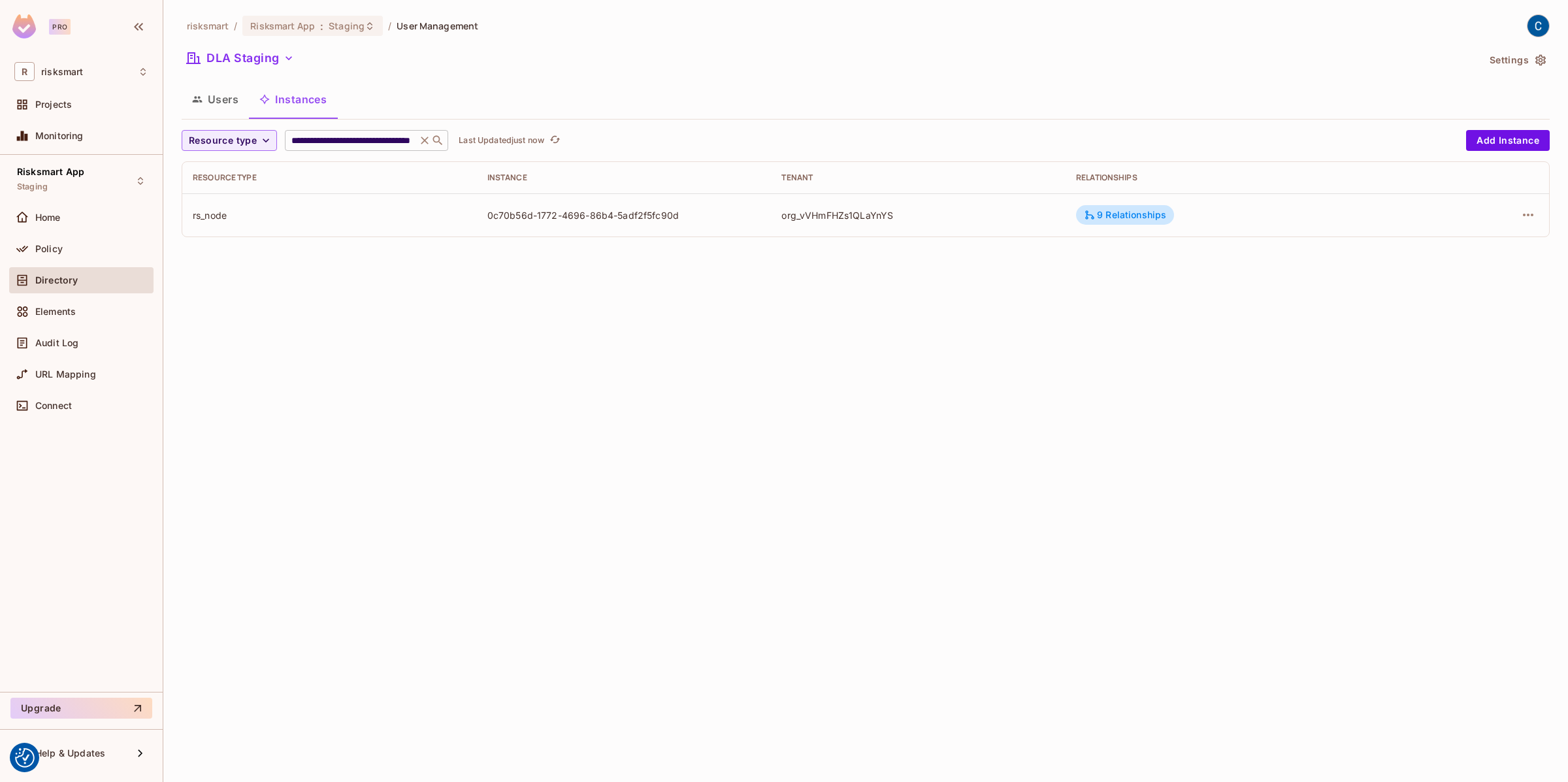
click at [358, 140] on input "**********" at bounding box center [351, 140] width 124 height 13
paste input "text"
type input "**********"
click at [1531, 207] on icon "button" at bounding box center [1528, 215] width 16 height 16
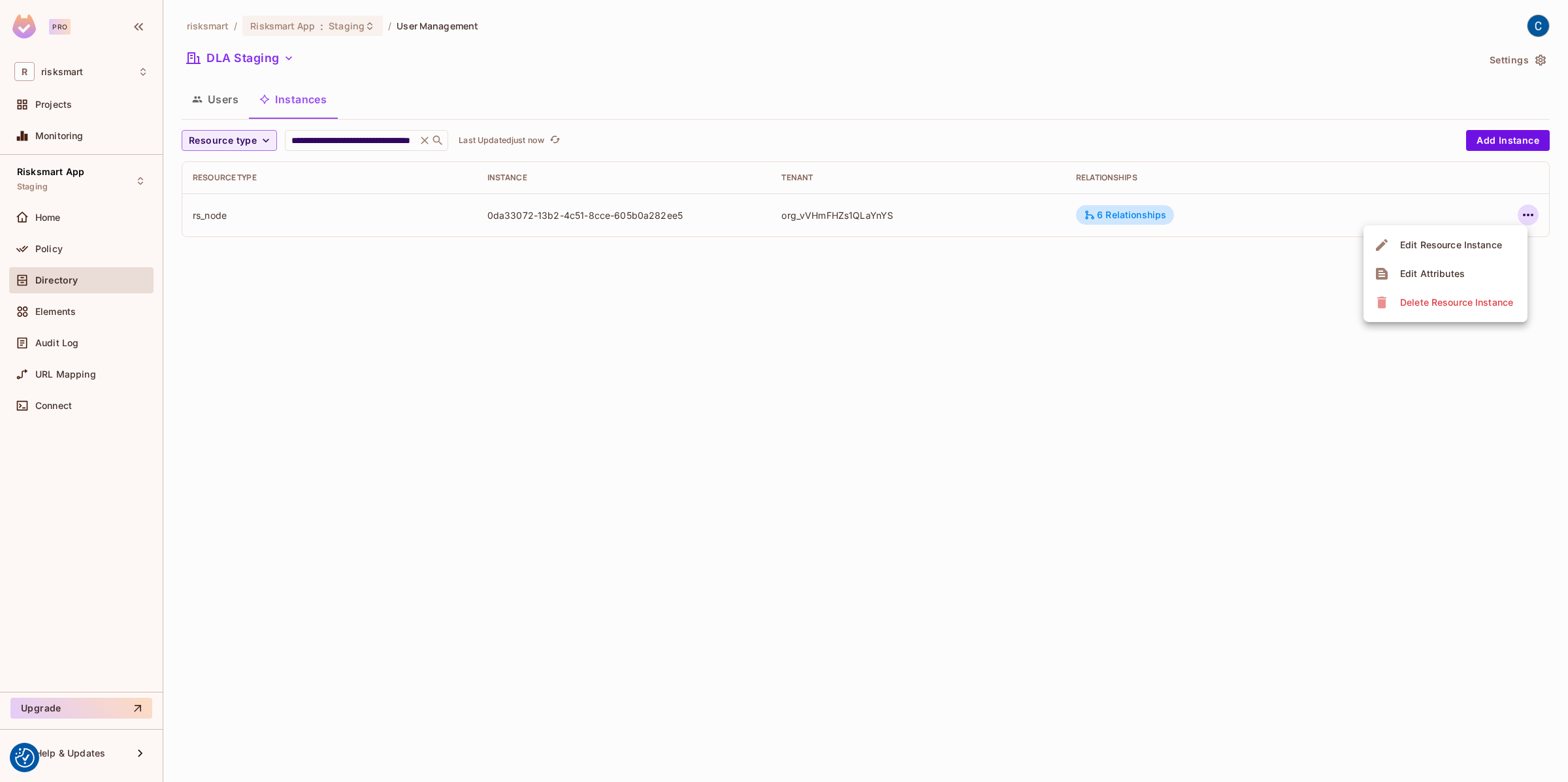
click at [1437, 273] on div "Edit Attributes" at bounding box center [1432, 273] width 65 height 13
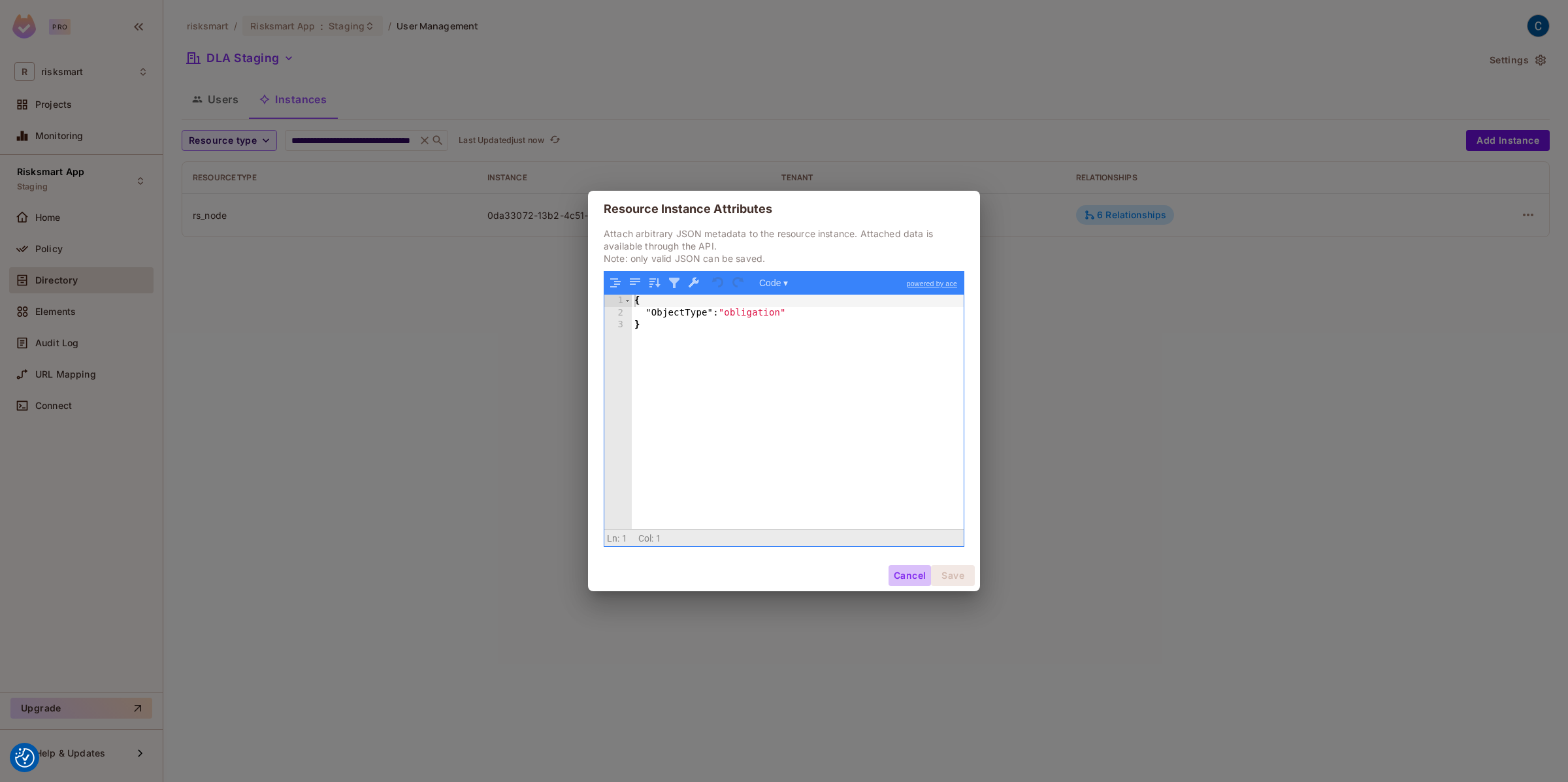
click at [908, 577] on button "Cancel" at bounding box center [910, 575] width 42 height 21
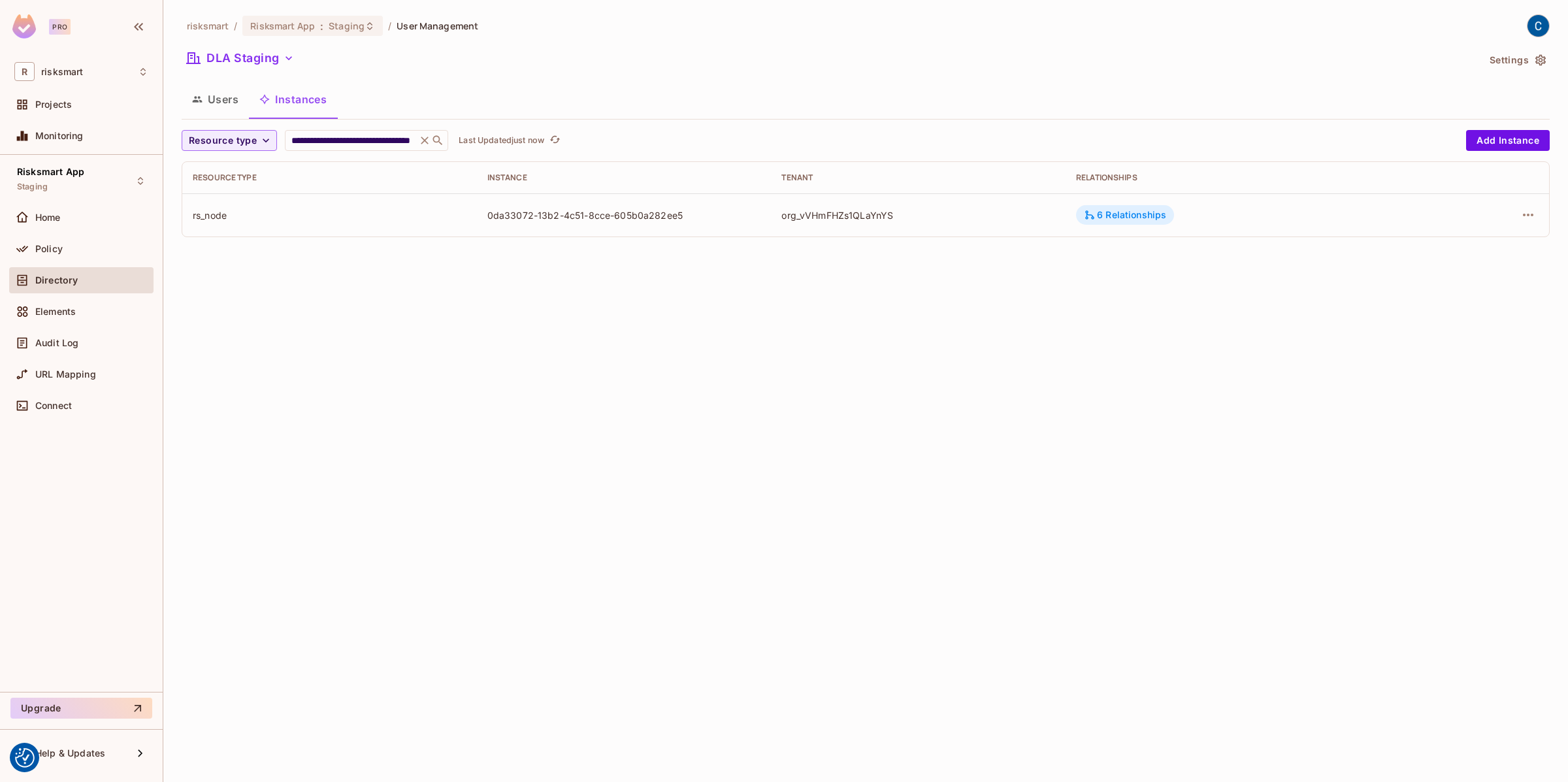
click at [1107, 219] on div "6 Relationships" at bounding box center [1124, 215] width 82 height 12
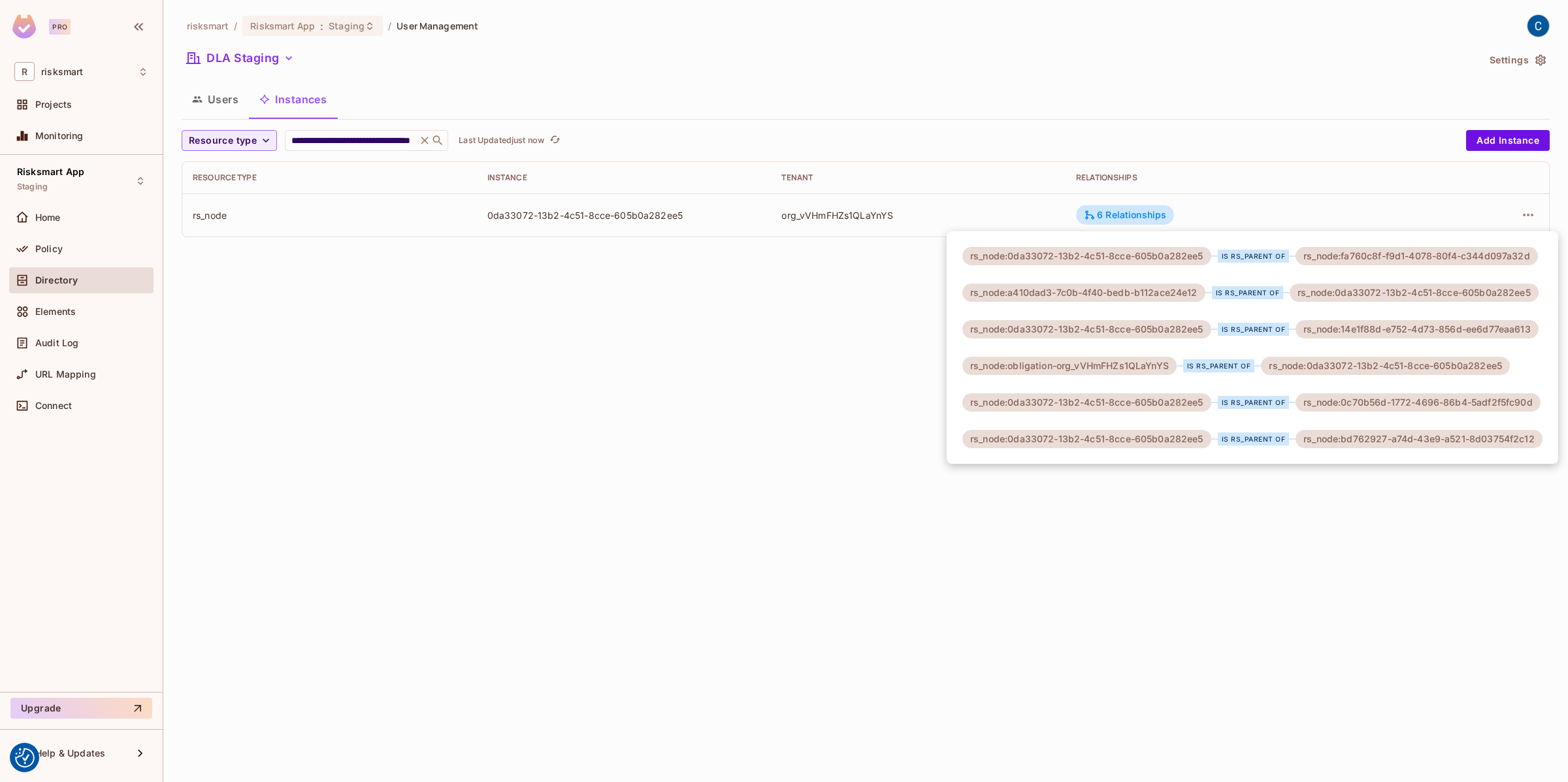
click at [1003, 282] on div "rs_node:0da33072-13b2-4c51-8cce-605b0a282ee5 is rs_parent of rs_node:fa760c8f-f…" at bounding box center [1252, 347] width 611 height 233
drag, startPoint x: 1010, startPoint y: 290, endPoint x: 1029, endPoint y: 289, distance: 19.0
click at [1030, 289] on div "rs_node:a410dad3-7c0b-4f40-bedb-b112ace24e12" at bounding box center [1083, 292] width 243 height 18
click at [1011, 293] on div "rs_node:a410dad3-7c0b-4f40-bedb-b112ace24e12" at bounding box center [1083, 292] width 243 height 18
drag, startPoint x: 1011, startPoint y: 293, endPoint x: 1062, endPoint y: 290, distance: 51.1
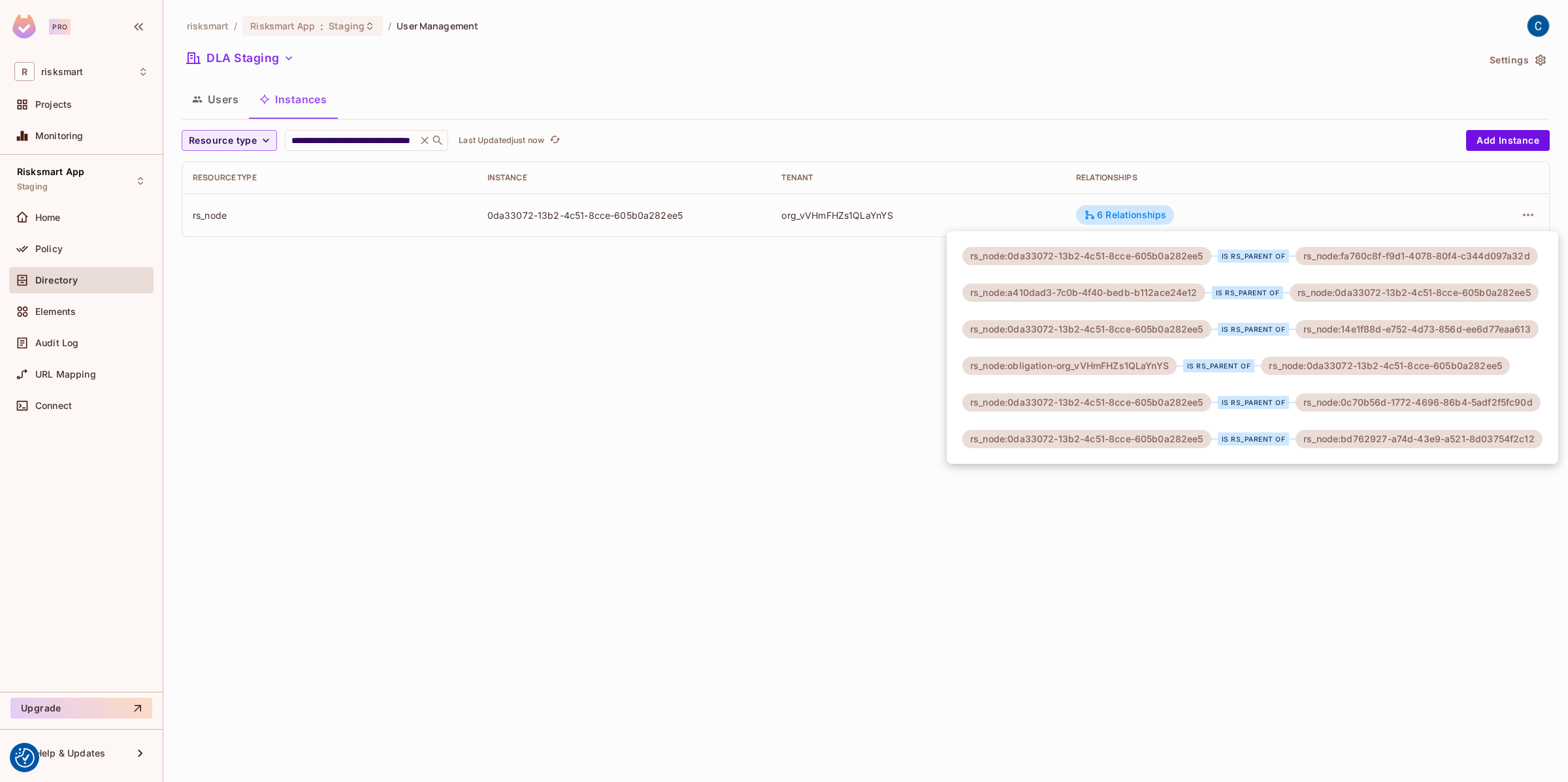
click at [1062, 290] on div "rs_node:a410dad3-7c0b-4f40-bedb-b112ace24e12" at bounding box center [1083, 292] width 243 height 18
drag, startPoint x: 1010, startPoint y: 294, endPoint x: 1166, endPoint y: 278, distance: 156.8
click at [1166, 279] on div "rs_node:0da33072-13b2-4c51-8cce-605b0a282ee5 is rs_parent of rs_node:fa760c8f-f…" at bounding box center [1252, 347] width 611 height 233
click at [1166, 279] on div "rs_node:0da33072-13b2-4c51-8cce-605b0a282ee5 is rs_parent of rs_node:fa760c8f-f…" at bounding box center [1252, 347] width 611 height 233
drag, startPoint x: 1010, startPoint y: 293, endPoint x: 1194, endPoint y: 294, distance: 184.0
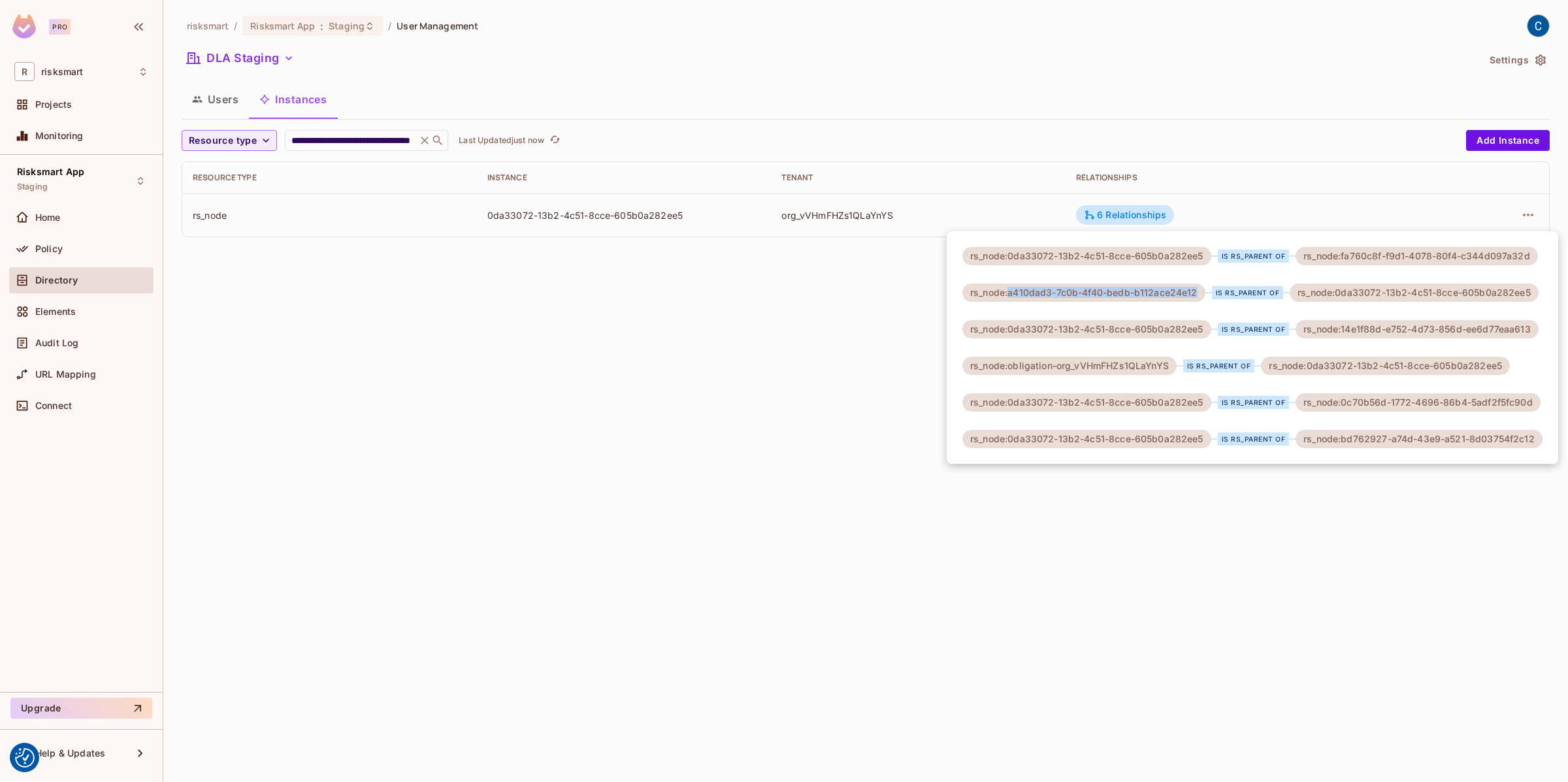
click at [1194, 294] on div "rs_node:a410dad3-7c0b-4f40-bedb-b112ace24e12" at bounding box center [1083, 292] width 243 height 18
copy div "a410dad3-7c0b-4f40-bedb-b112ace24e12"
click at [419, 142] on div at bounding box center [784, 391] width 1568 height 782
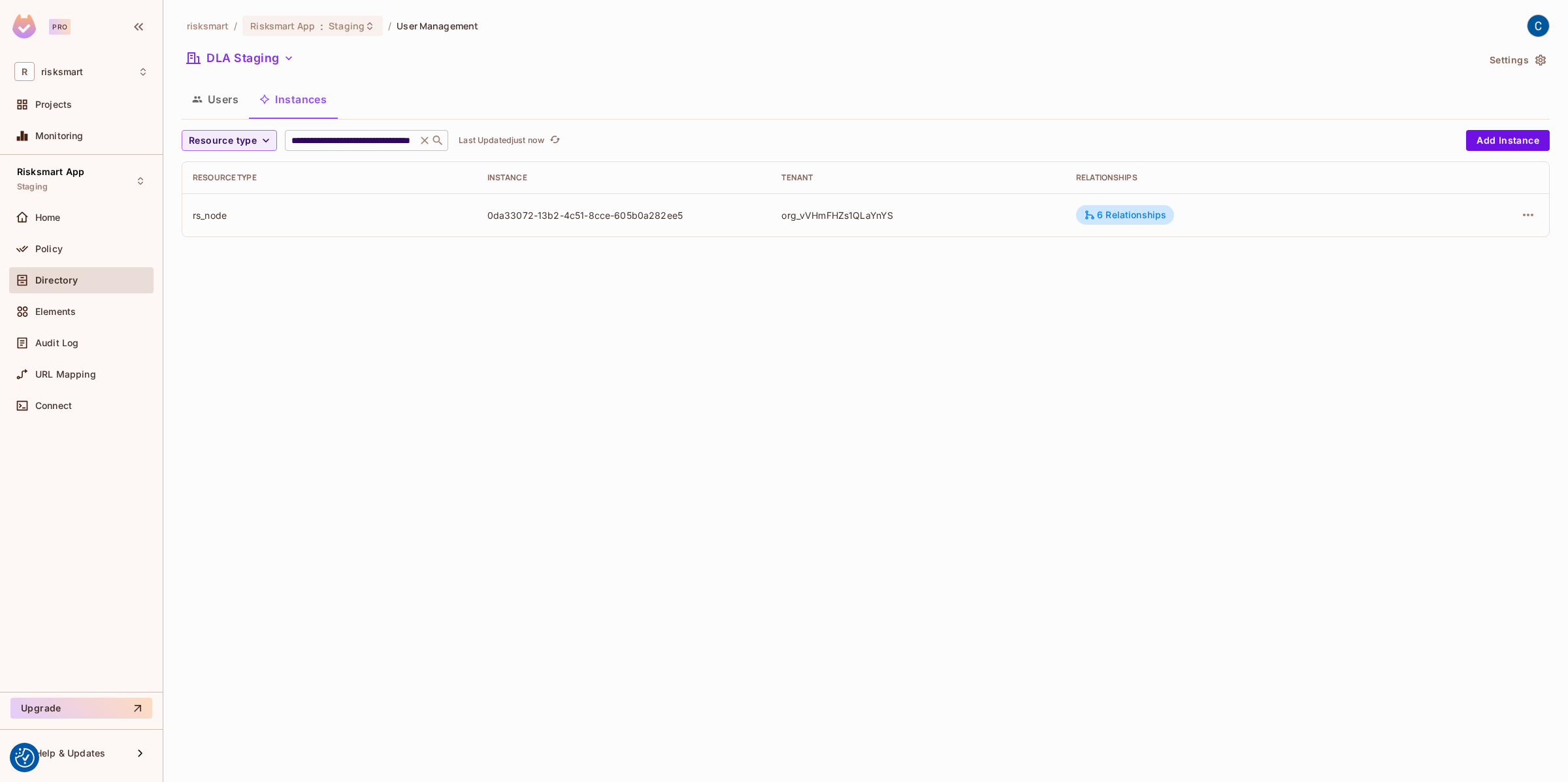
click at [423, 138] on icon at bounding box center [424, 140] width 13 height 13
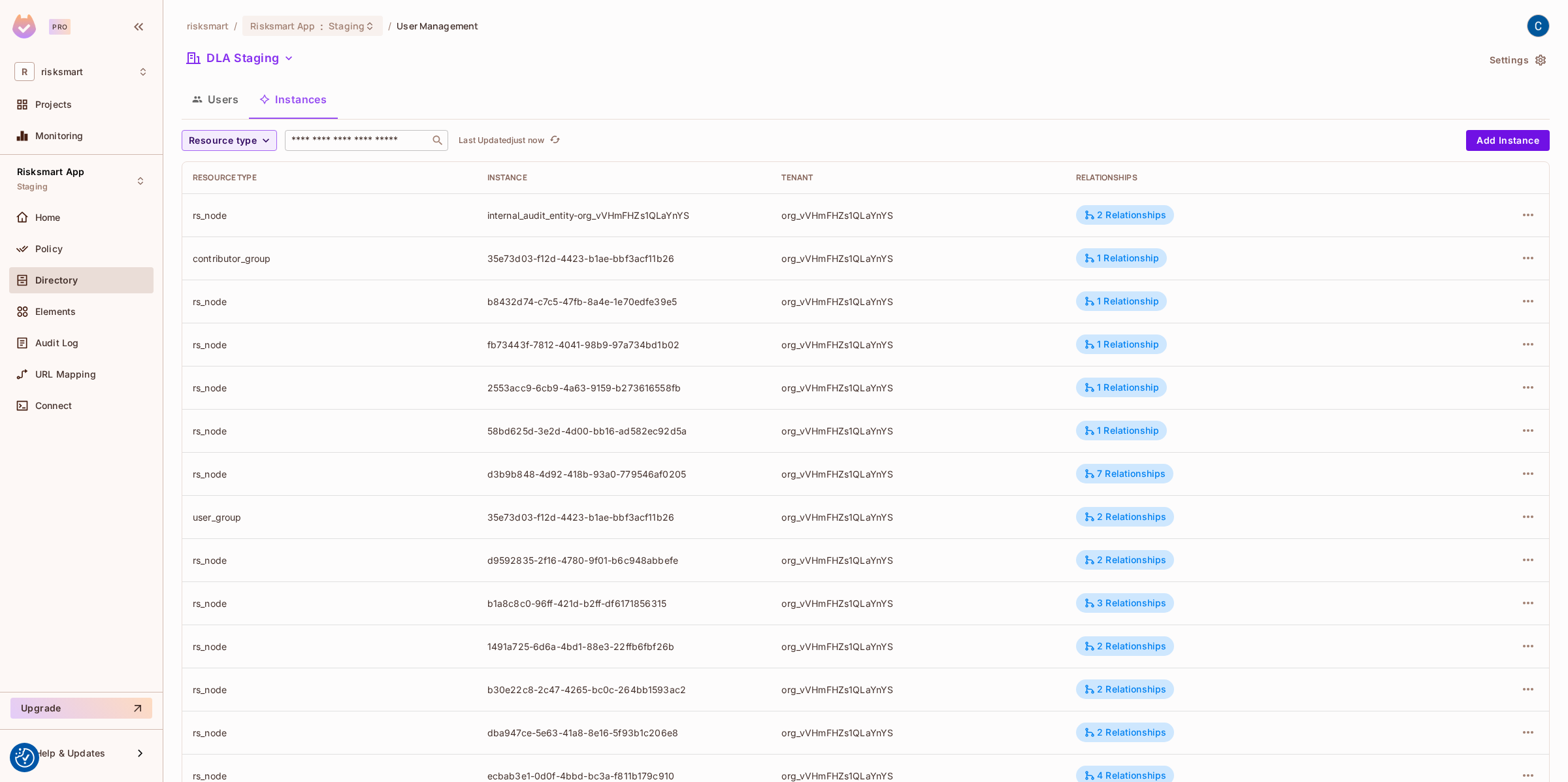
click at [387, 145] on input "text" at bounding box center [358, 140] width 137 height 13
paste input "**********"
type input "**********"
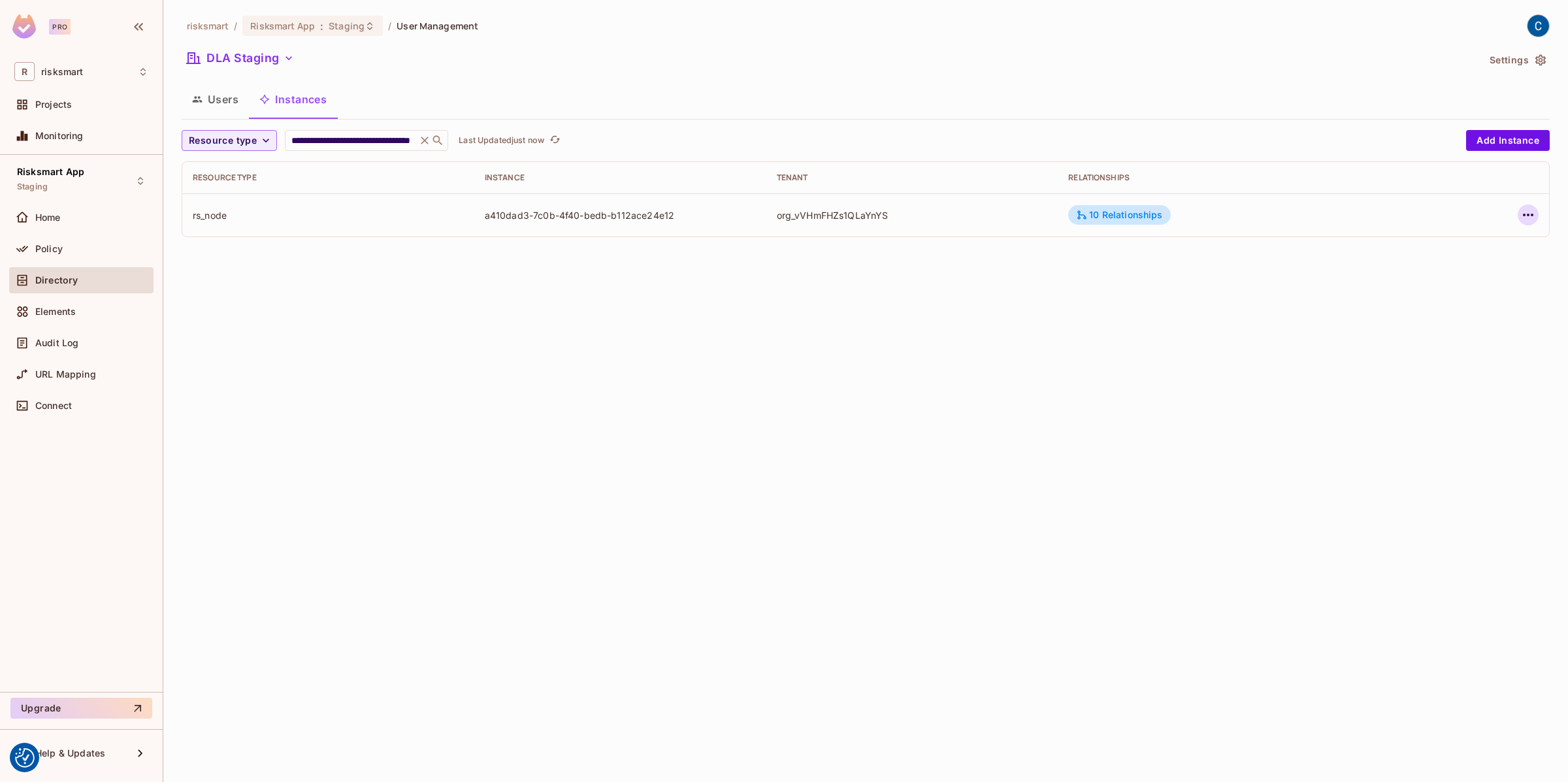
click at [1528, 214] on icon "button" at bounding box center [1527, 215] width 10 height 2
click at [1408, 274] on div "Edit Attributes" at bounding box center [1432, 273] width 65 height 13
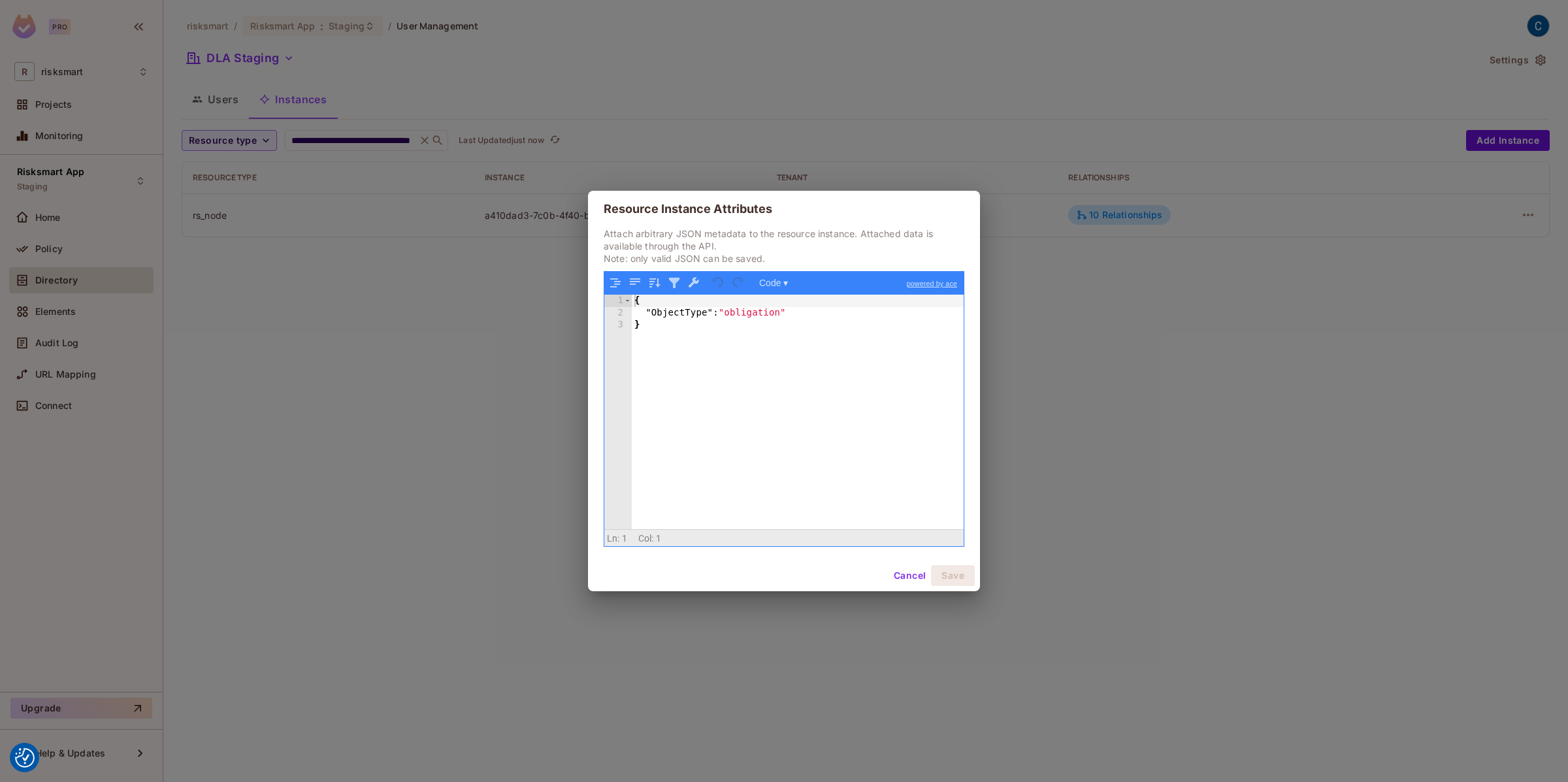
click at [906, 585] on button "Cancel" at bounding box center [910, 575] width 42 height 21
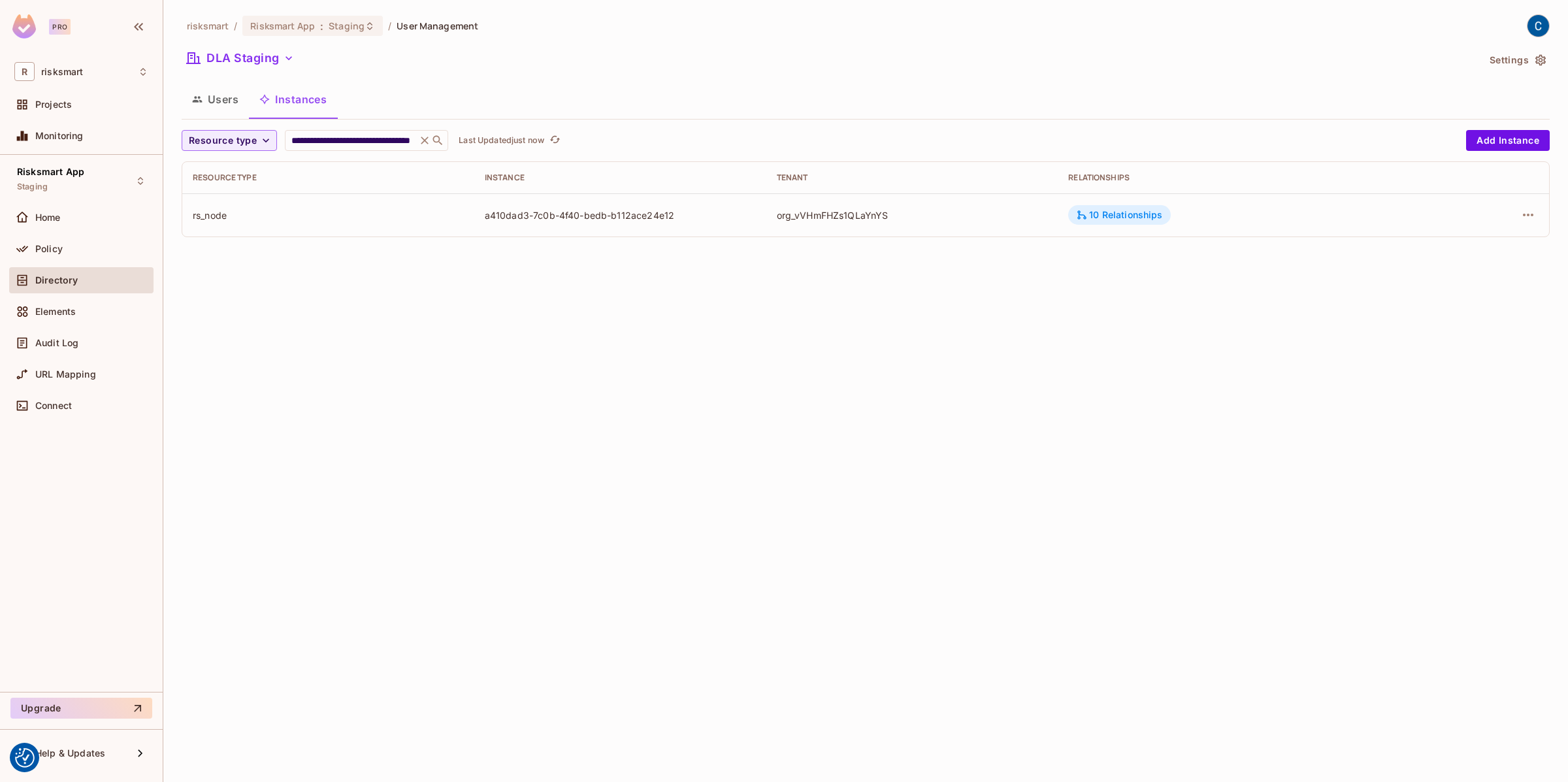
click at [1105, 216] on div "10 Relationships" at bounding box center [1119, 215] width 86 height 12
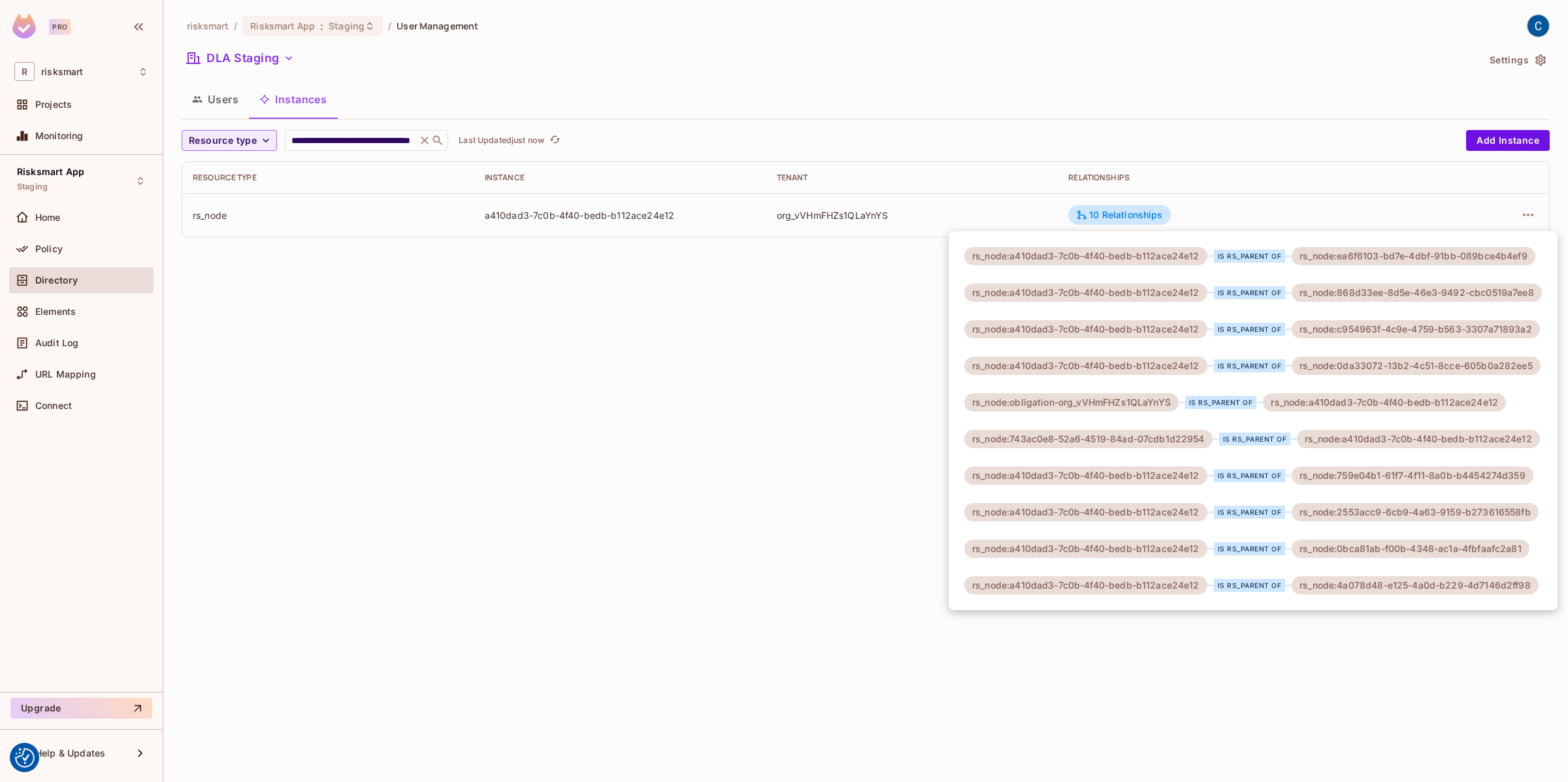
click at [1014, 447] on div "rs_node:a410dad3-7c0b-4f40-bedb-b112ace24e12 is rs_parent of rs_node:ea6f6103-b…" at bounding box center [1253, 420] width 609 height 379
drag, startPoint x: 1010, startPoint y: 436, endPoint x: 1206, endPoint y: 440, distance: 196.0
click at [1206, 440] on div "rs_node:743ac0e8-52a6-4519-84ad-07cdb1d22954" at bounding box center [1089, 439] width 248 height 18
copy div "743ac0e8-52a6-4519-84ad-07cdb1d22954"
click at [419, 141] on div at bounding box center [784, 391] width 1568 height 782
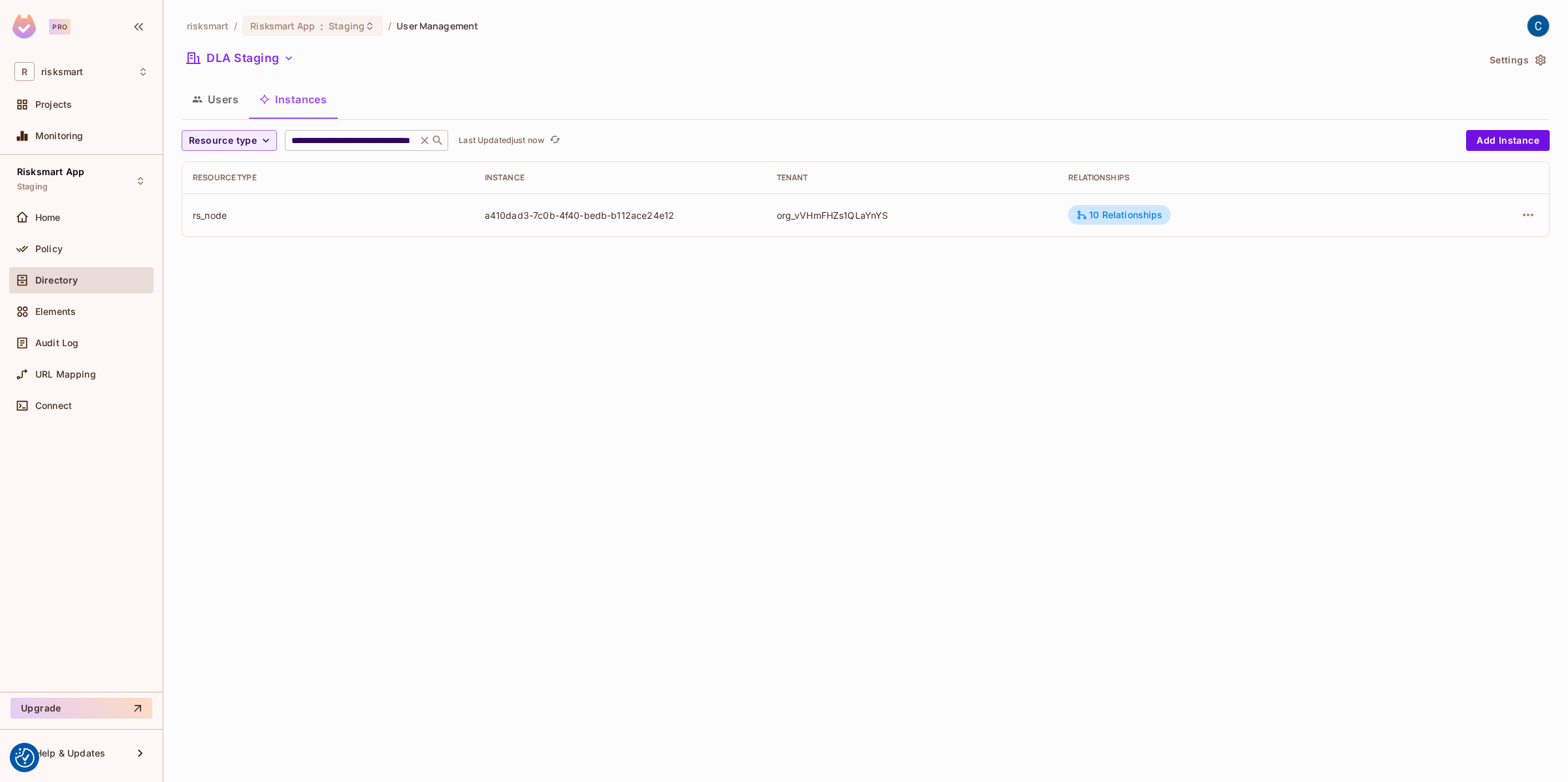
click at [422, 138] on icon at bounding box center [424, 140] width 13 height 13
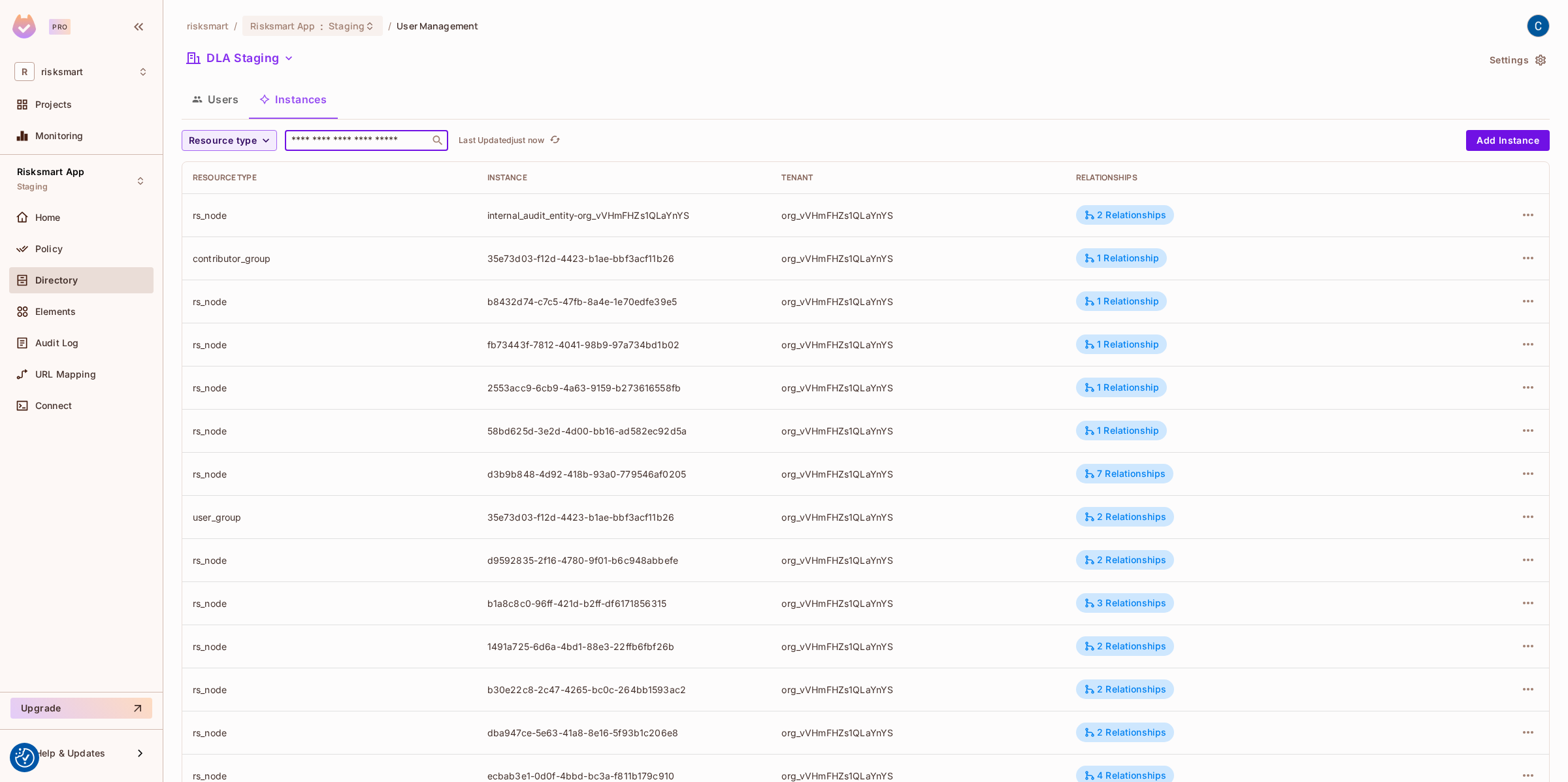
click at [380, 144] on input "text" at bounding box center [358, 140] width 137 height 13
paste input "**********"
type input "**********"
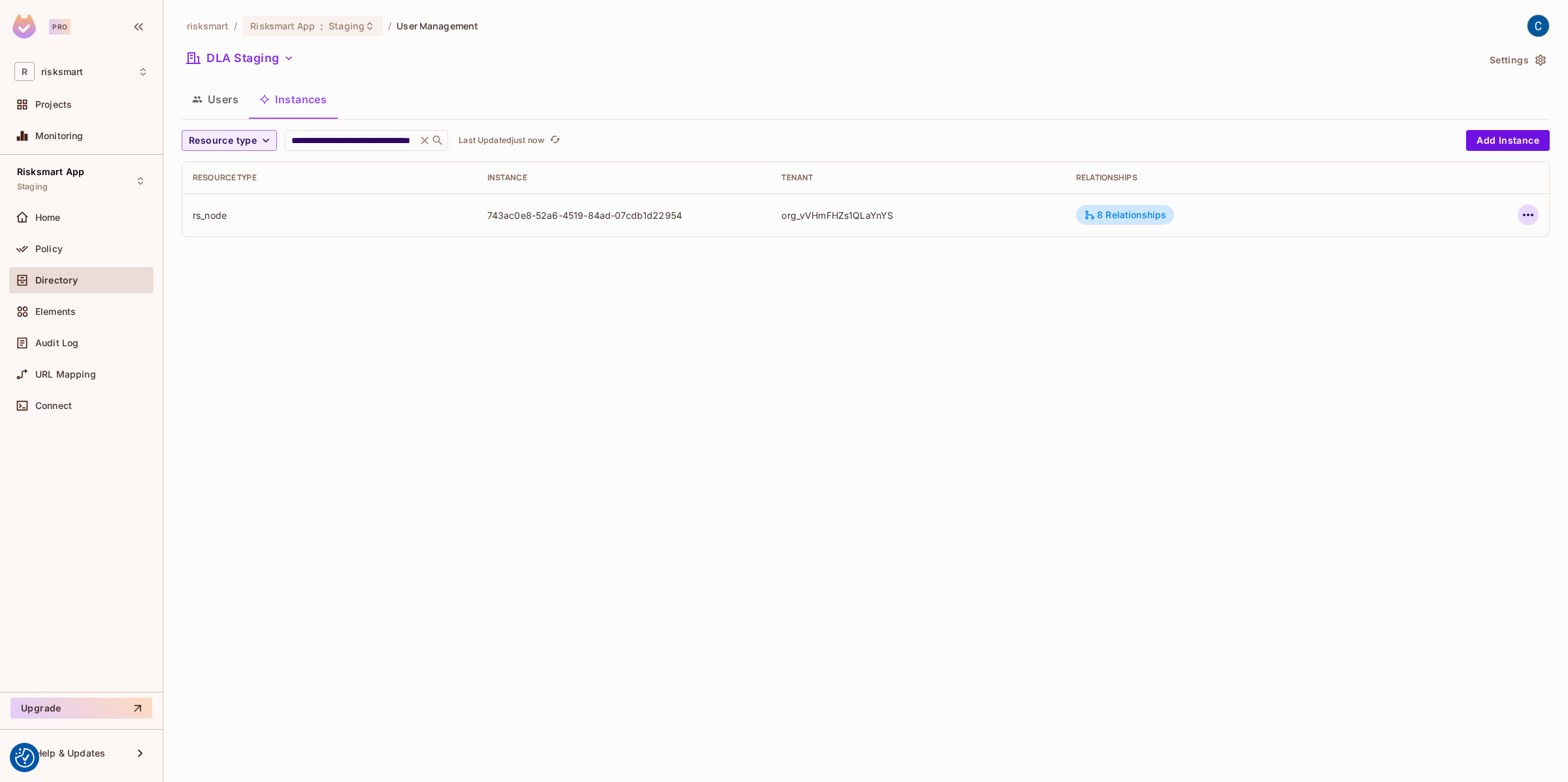
click at [1532, 214] on icon "button" at bounding box center [1527, 215] width 10 height 2
click at [1462, 272] on div "Edit Attributes" at bounding box center [1432, 273] width 65 height 13
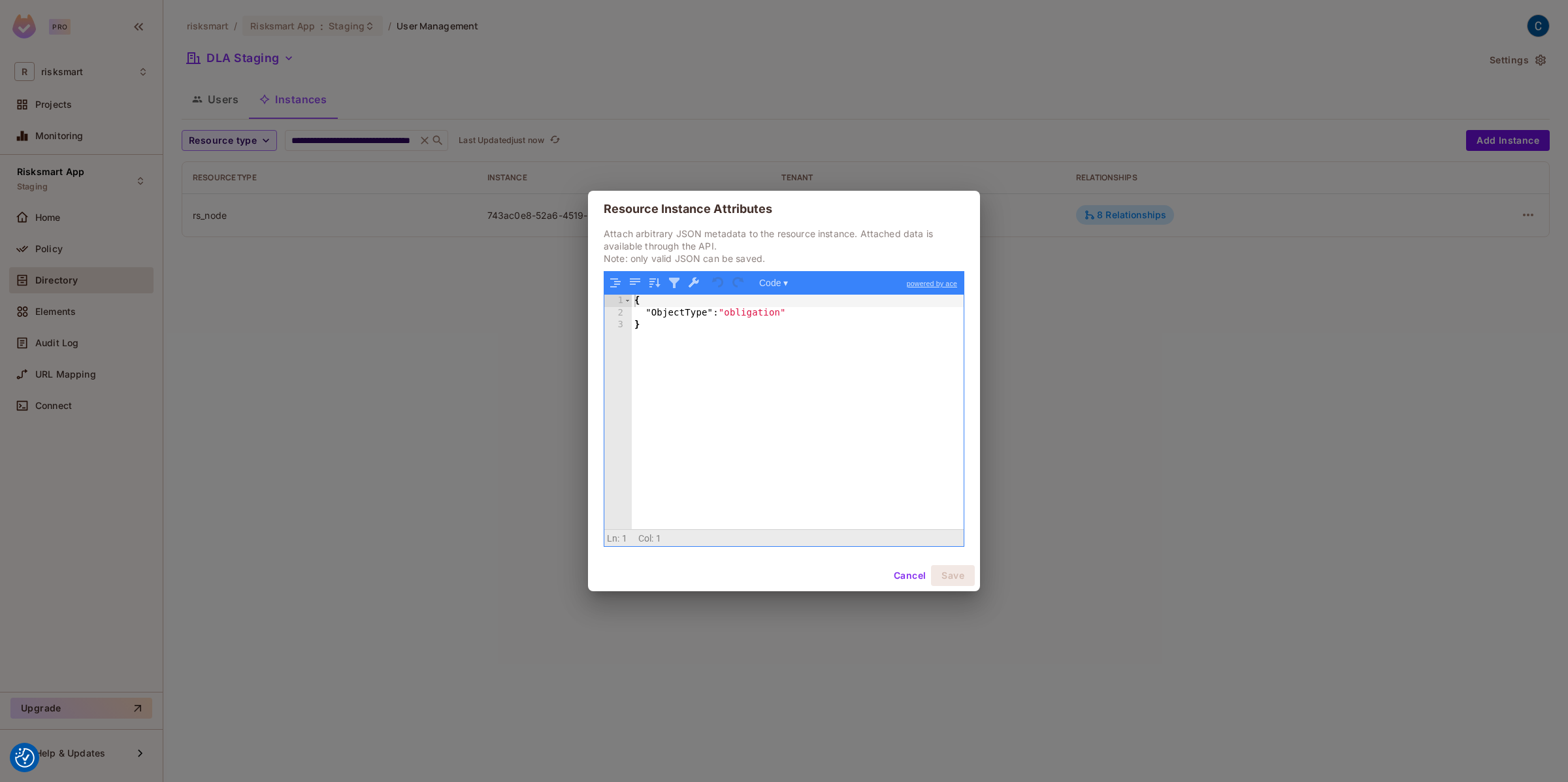
click at [898, 572] on button "Cancel" at bounding box center [910, 575] width 42 height 21
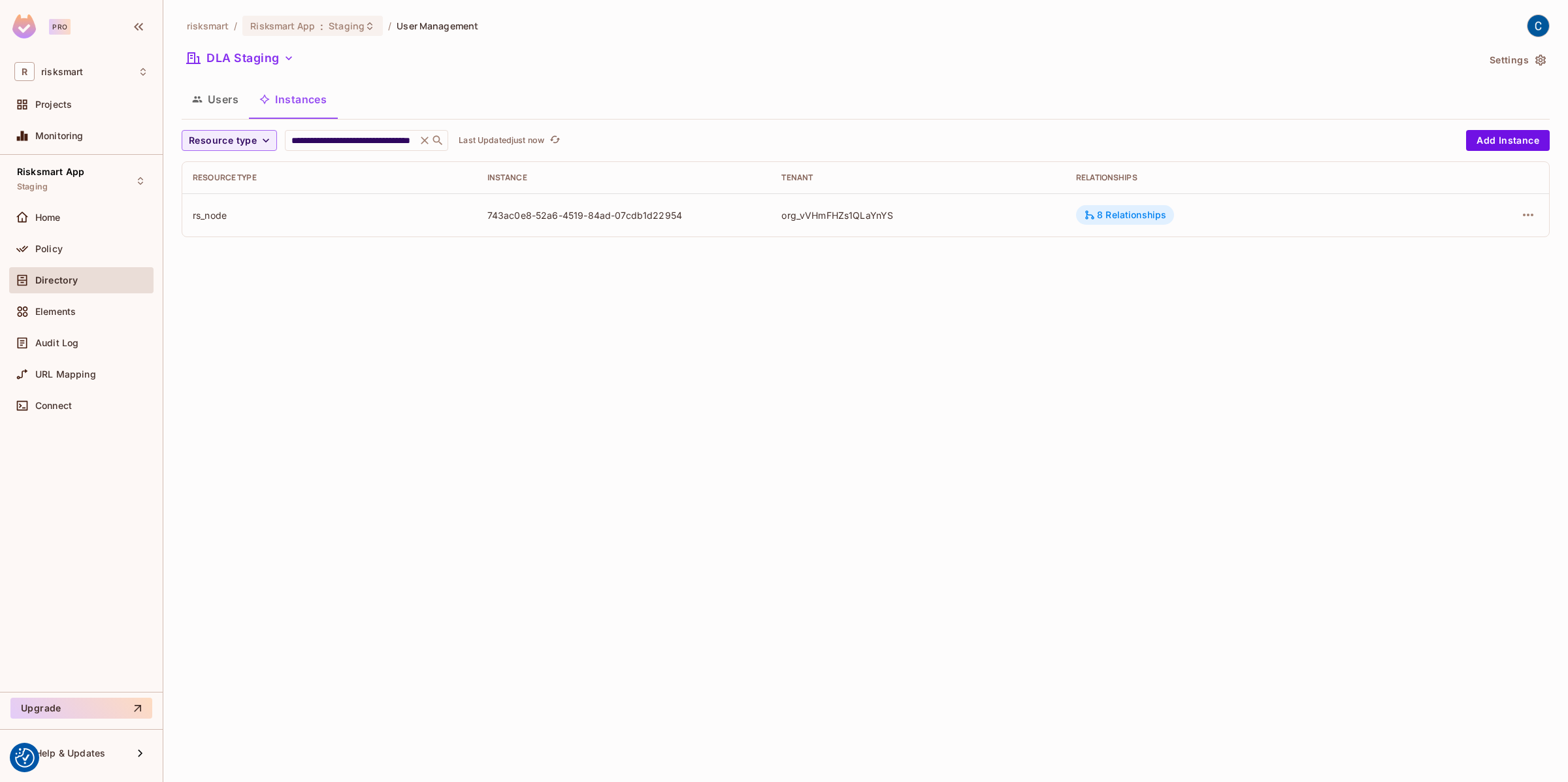
click at [1100, 215] on div "8 Relationships" at bounding box center [1124, 215] width 82 height 12
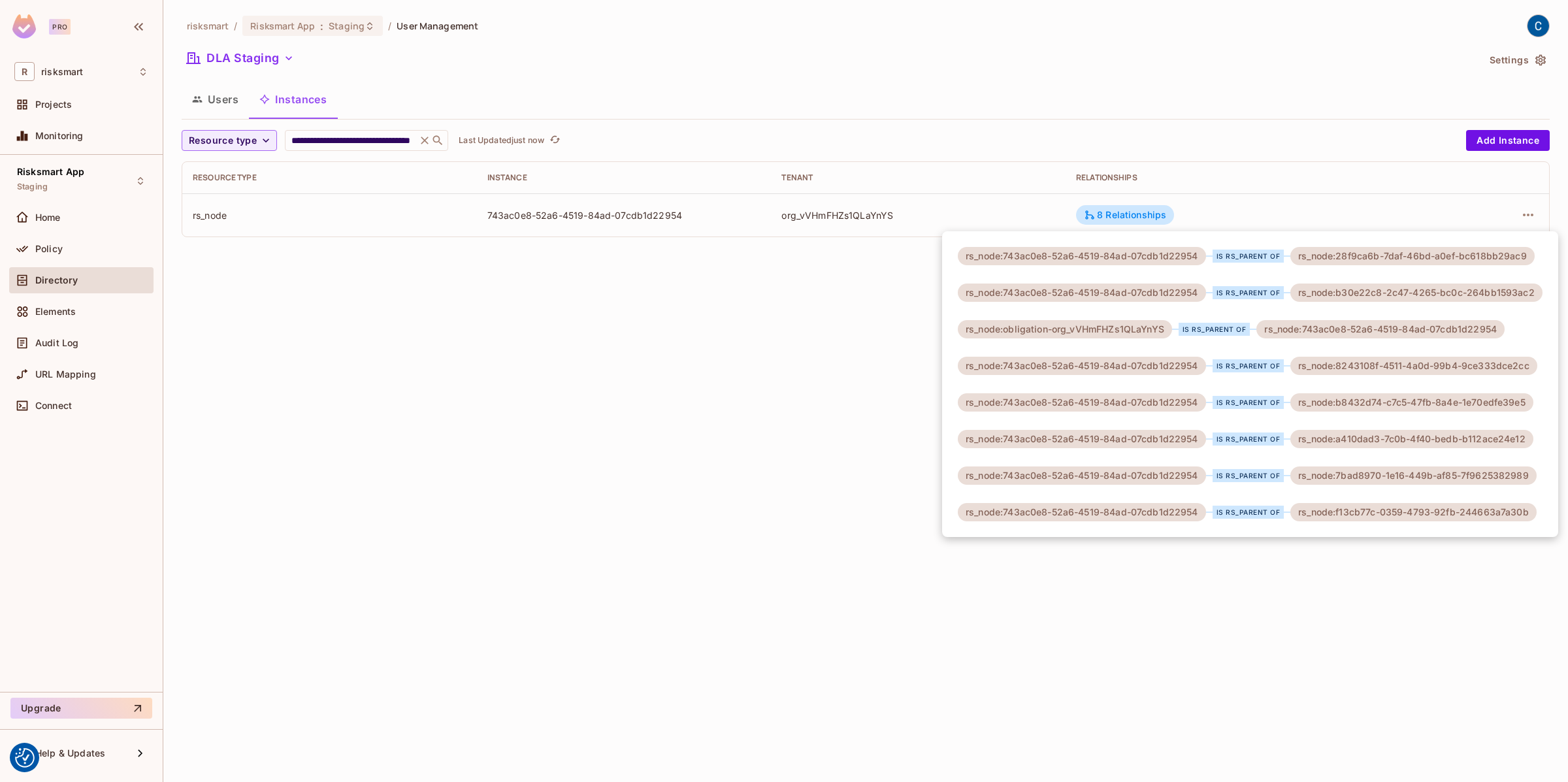
click at [344, 132] on div at bounding box center [784, 391] width 1568 height 782
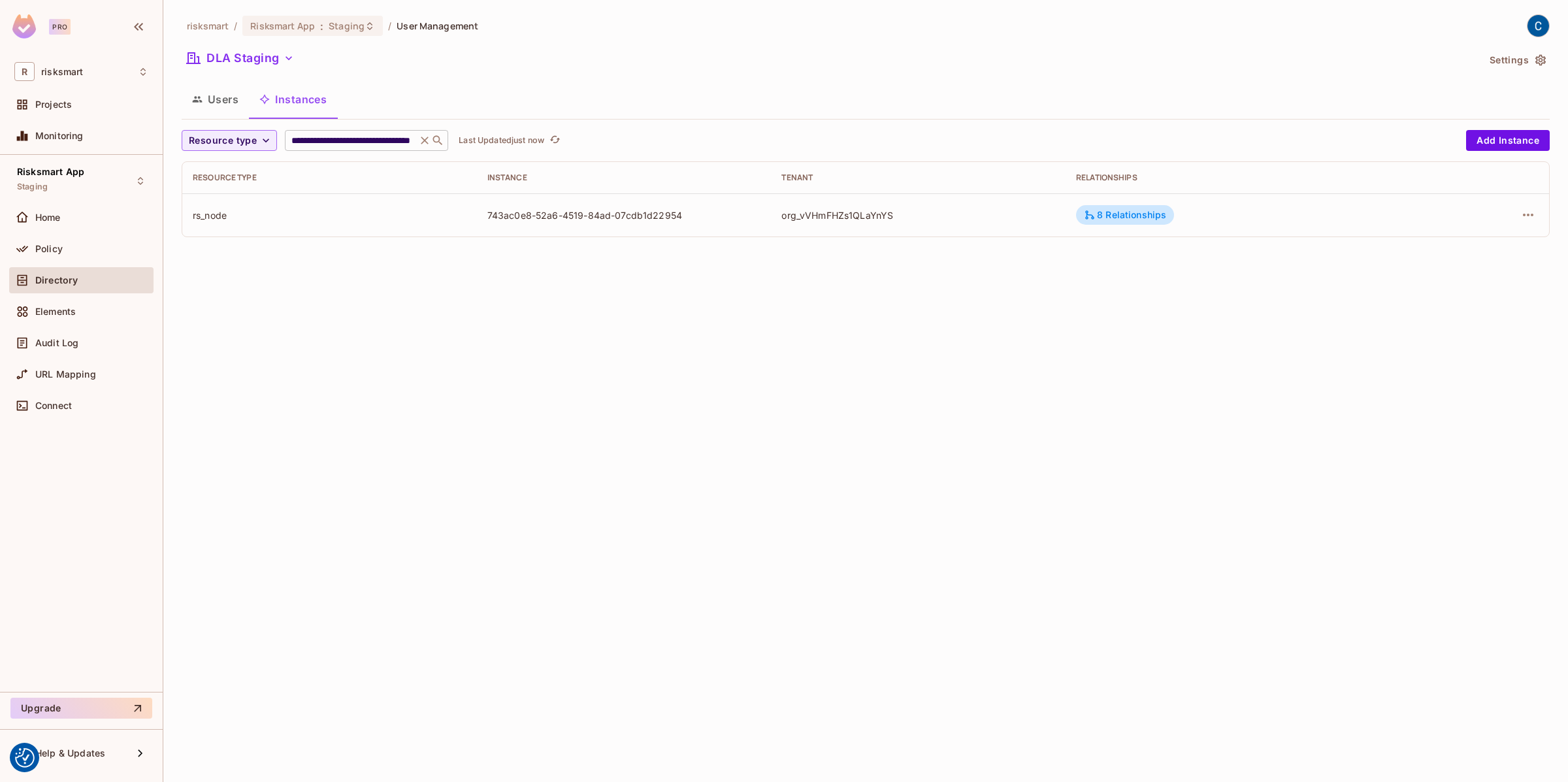
click at [344, 136] on input "**********" at bounding box center [351, 140] width 124 height 13
click at [1108, 215] on div "8 Relationships" at bounding box center [1124, 215] width 82 height 12
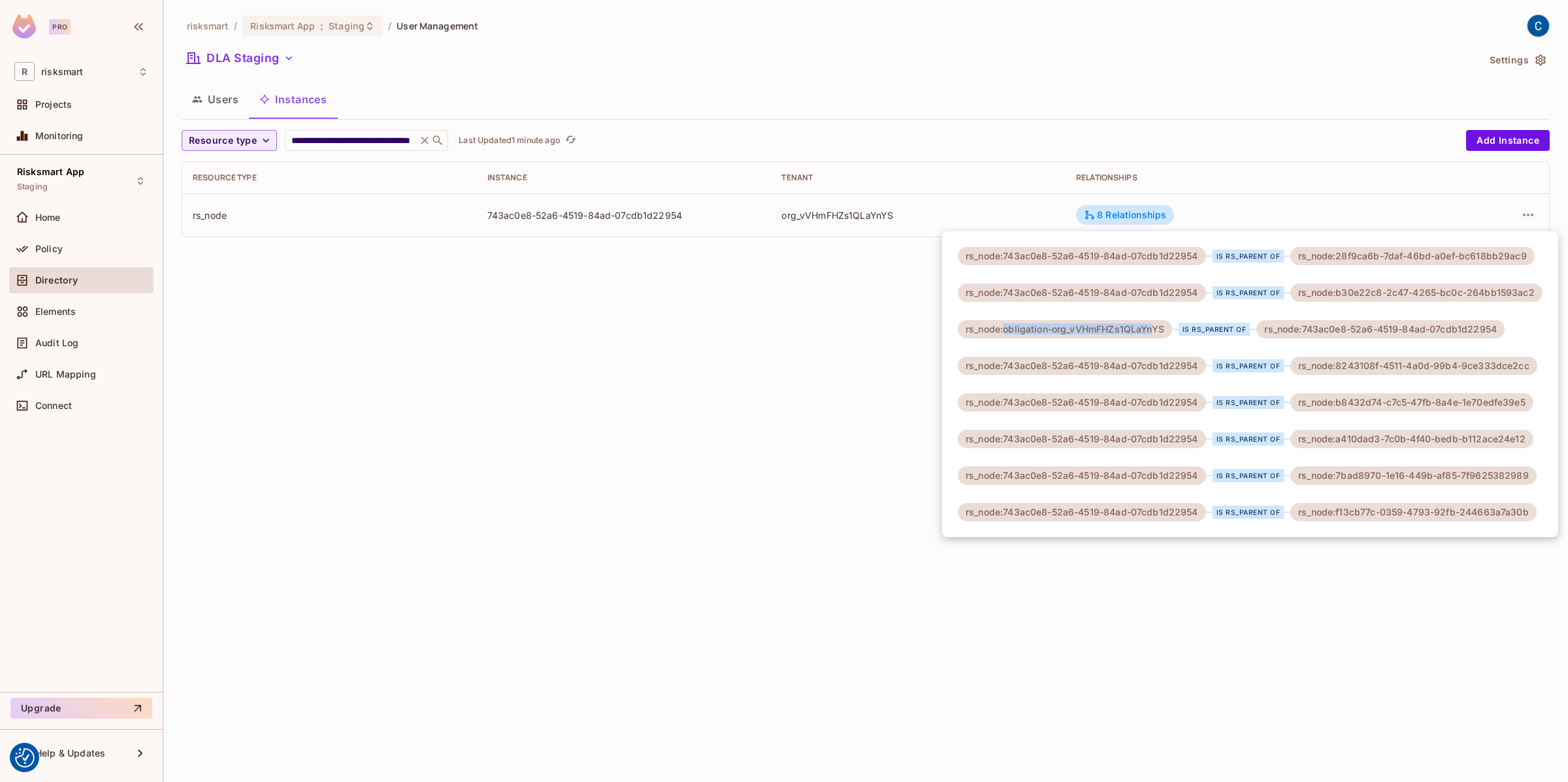
drag, startPoint x: 1005, startPoint y: 329, endPoint x: 1150, endPoint y: 330, distance: 145.0
click at [1150, 330] on div "rs_node:obligation-org_vVHmFHZs1QLaYnYS" at bounding box center [1065, 329] width 214 height 18
copy div "obligation-org_vVHmFHZs1QLaYn"
click at [419, 140] on div at bounding box center [784, 391] width 1568 height 782
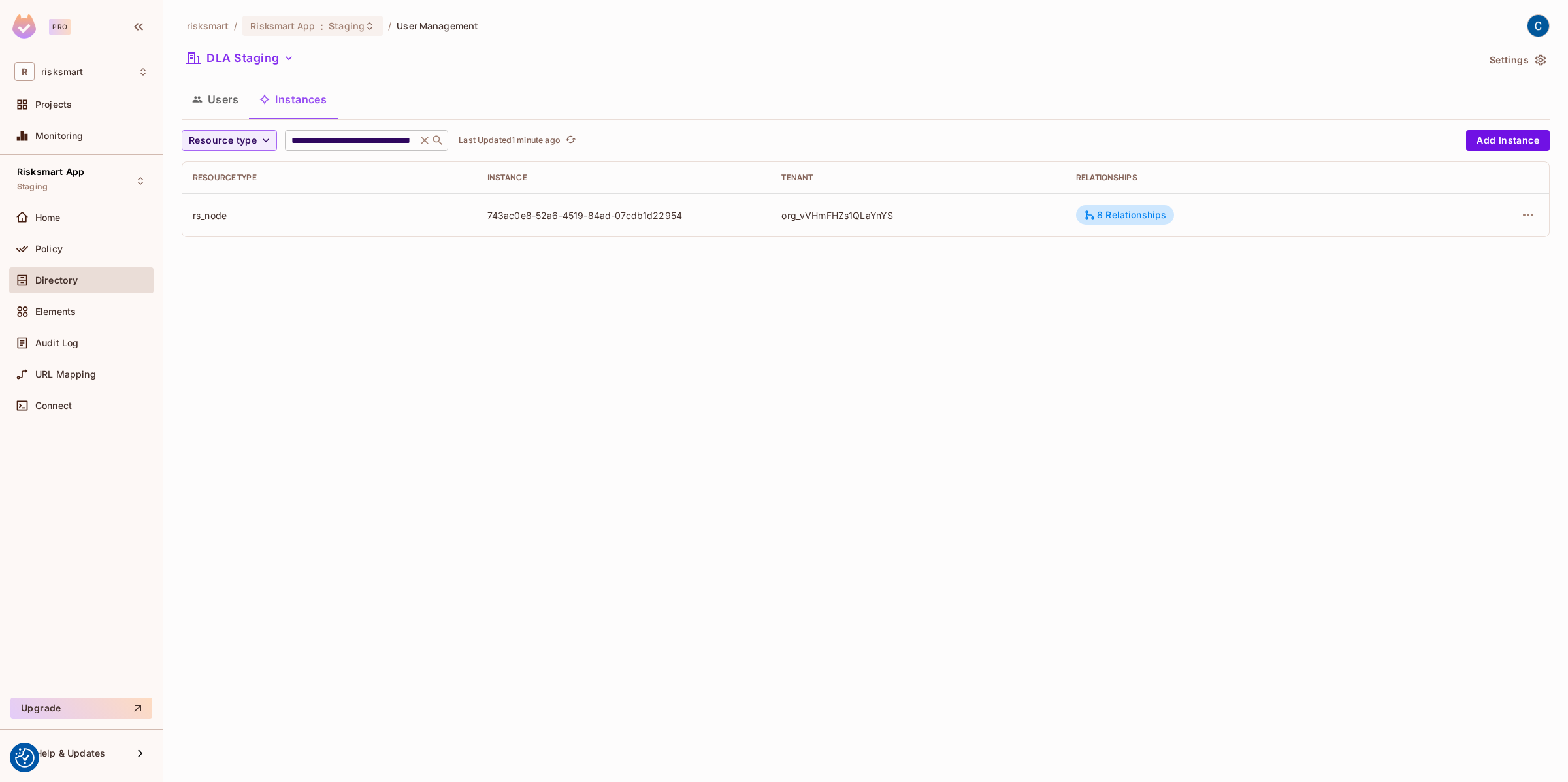
click at [424, 140] on icon at bounding box center [425, 140] width 8 height 8
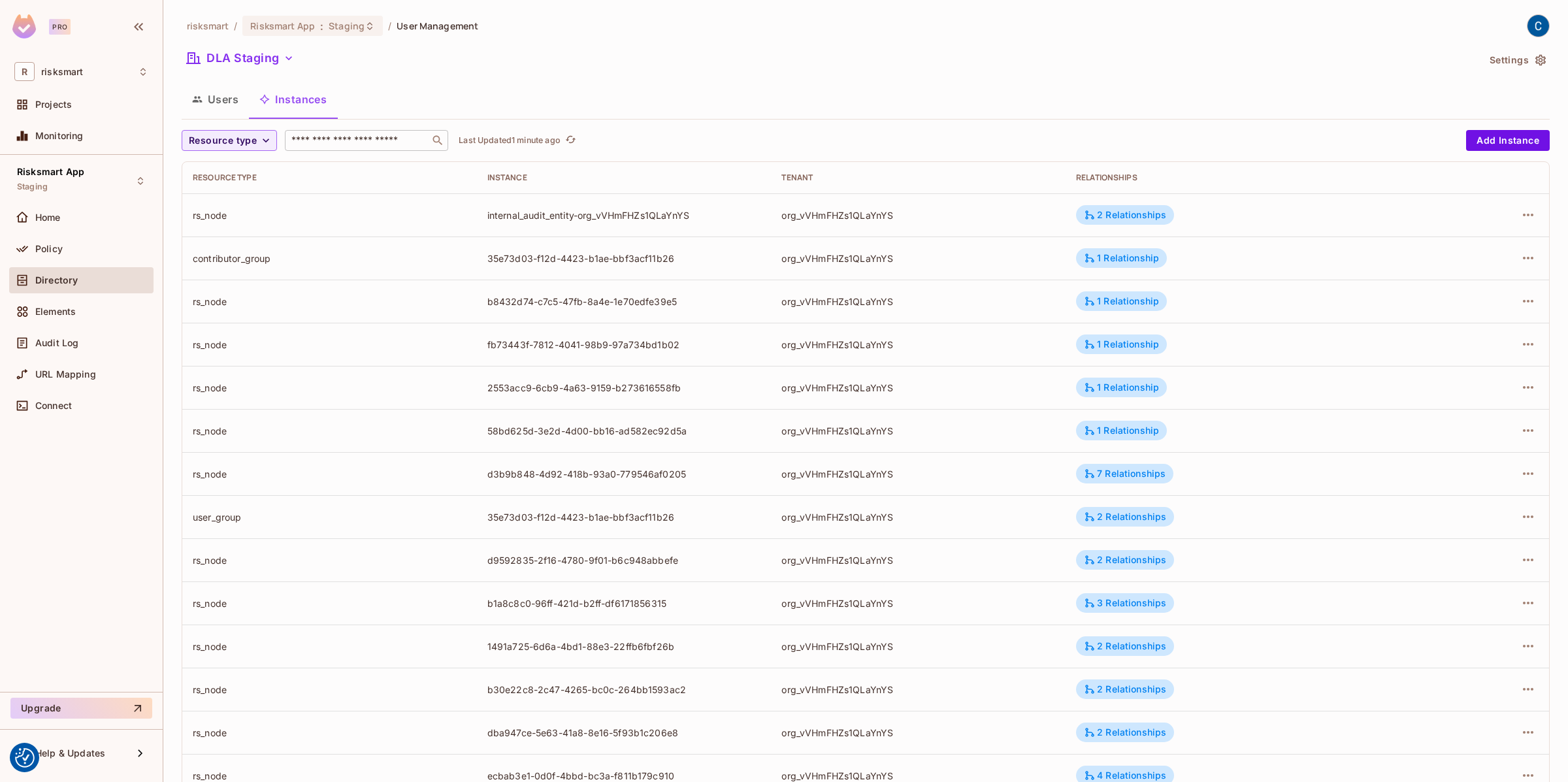
click at [391, 143] on input "text" at bounding box center [358, 140] width 137 height 13
paste input "**********"
type input "**********"
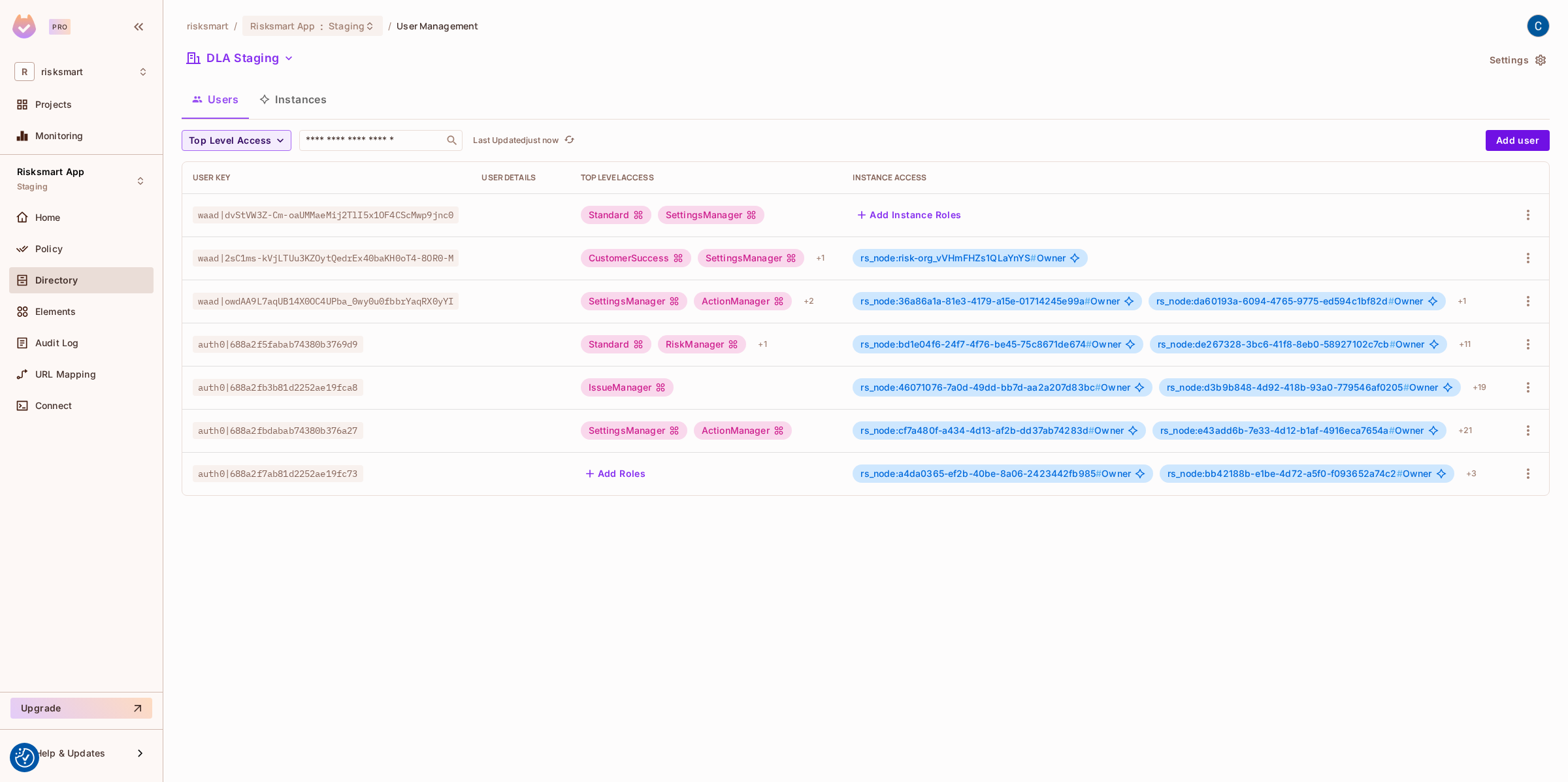
click at [300, 98] on button "Instances" at bounding box center [293, 99] width 88 height 33
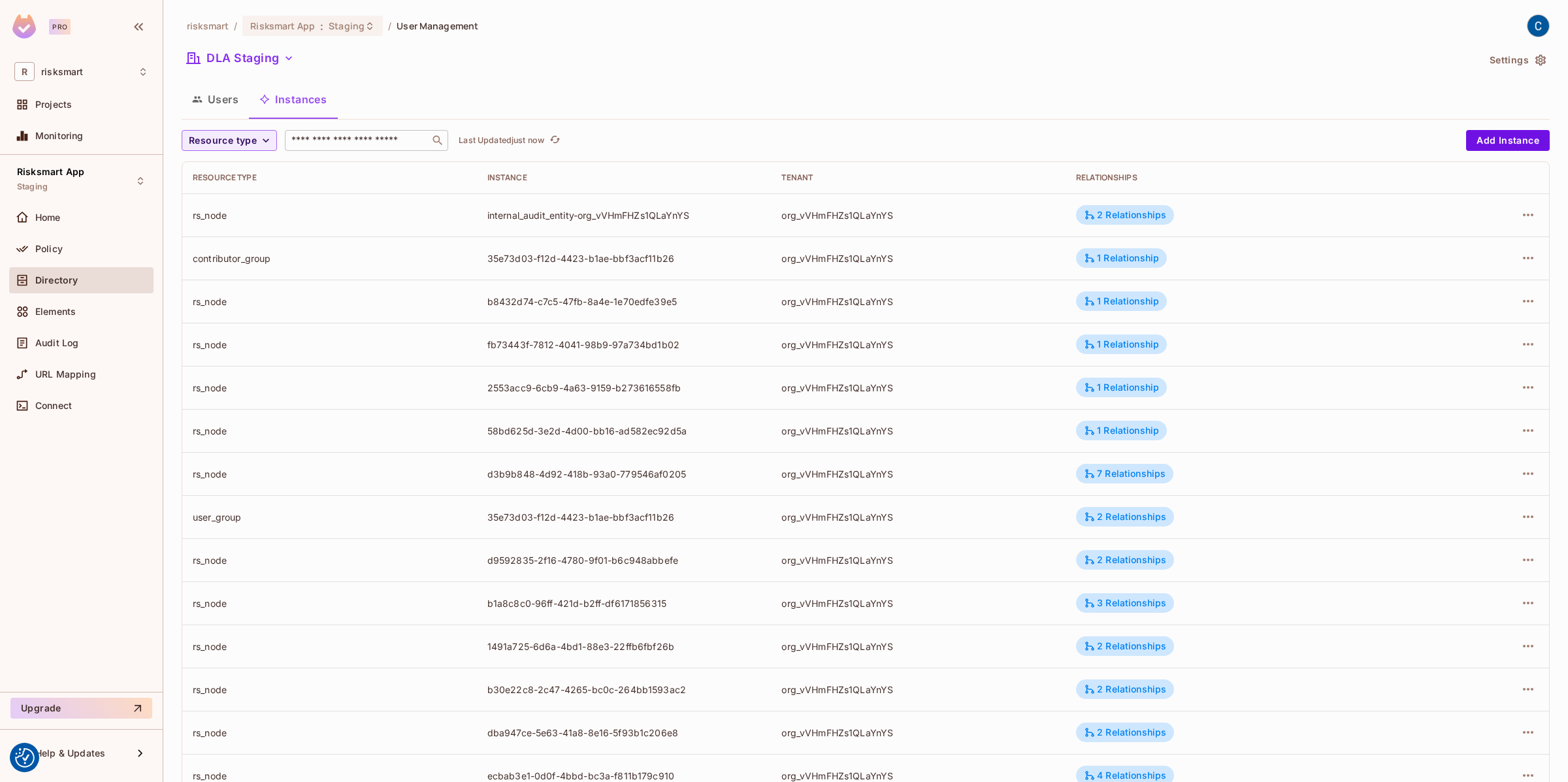
click at [358, 142] on input "text" at bounding box center [358, 140] width 137 height 13
paste input "**********"
type input "**********"
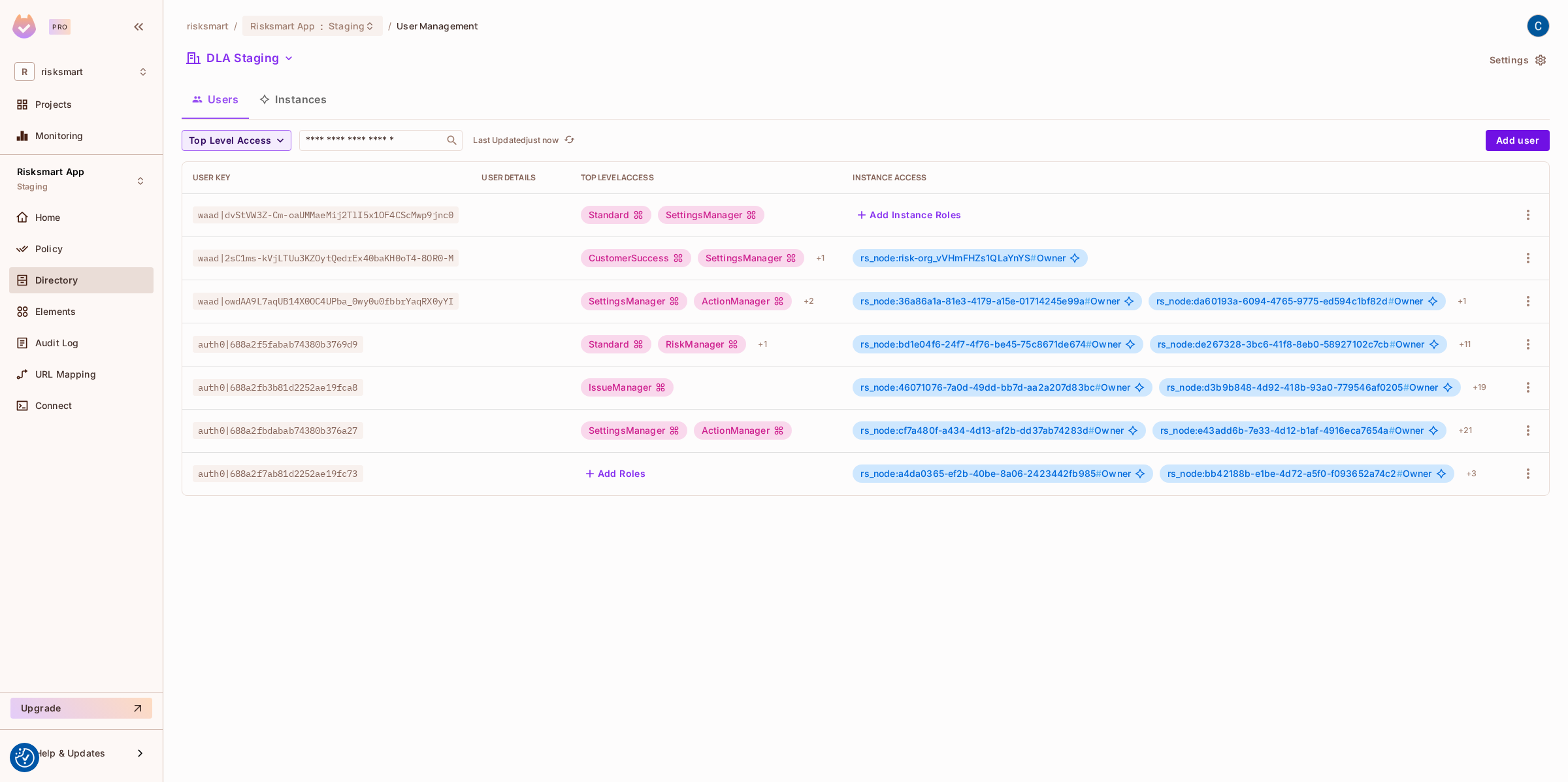
click at [292, 94] on button "Instances" at bounding box center [293, 99] width 88 height 33
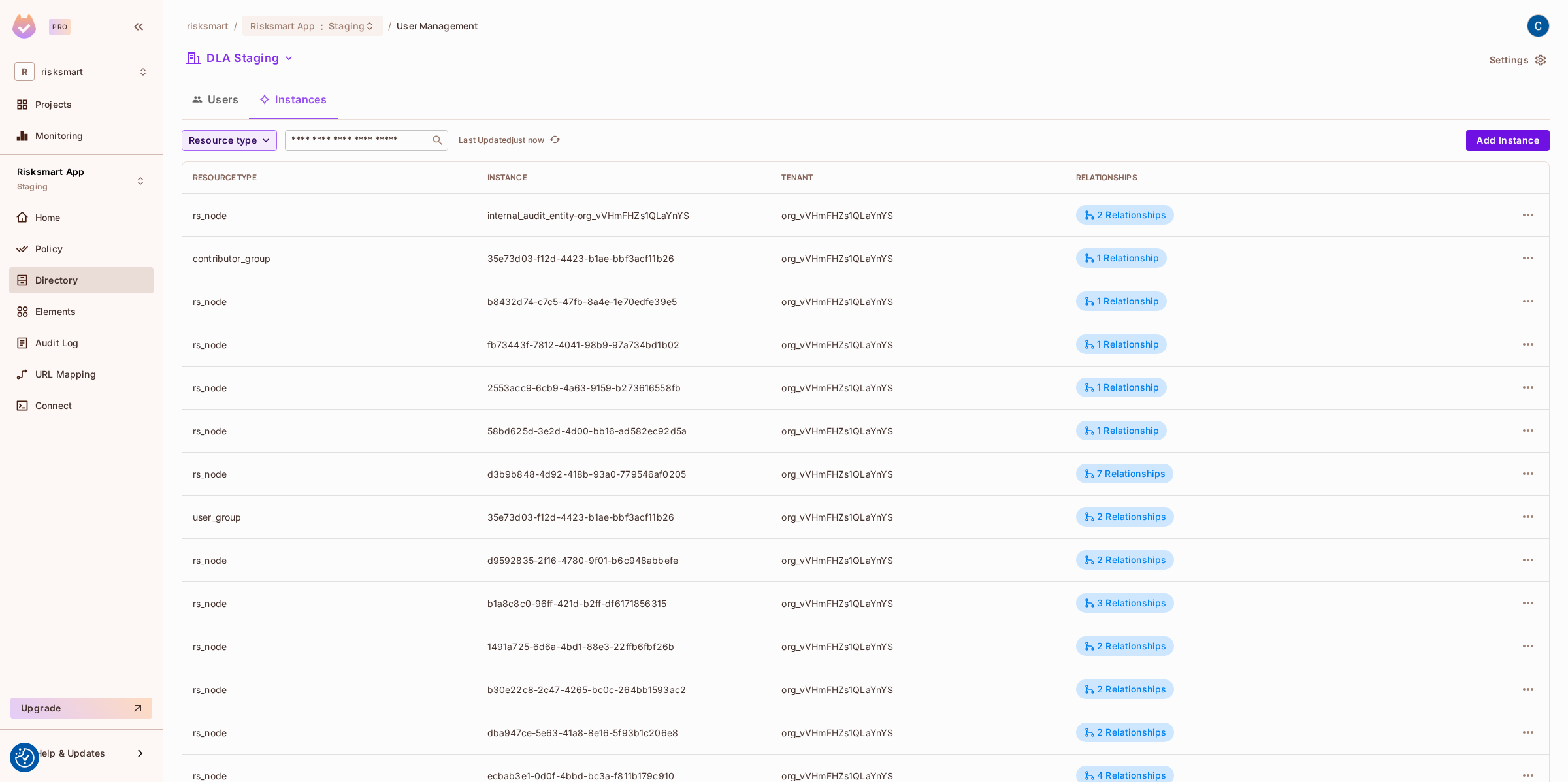
click at [383, 146] on input "text" at bounding box center [358, 140] width 137 height 13
paste input "**********"
type input "**********"
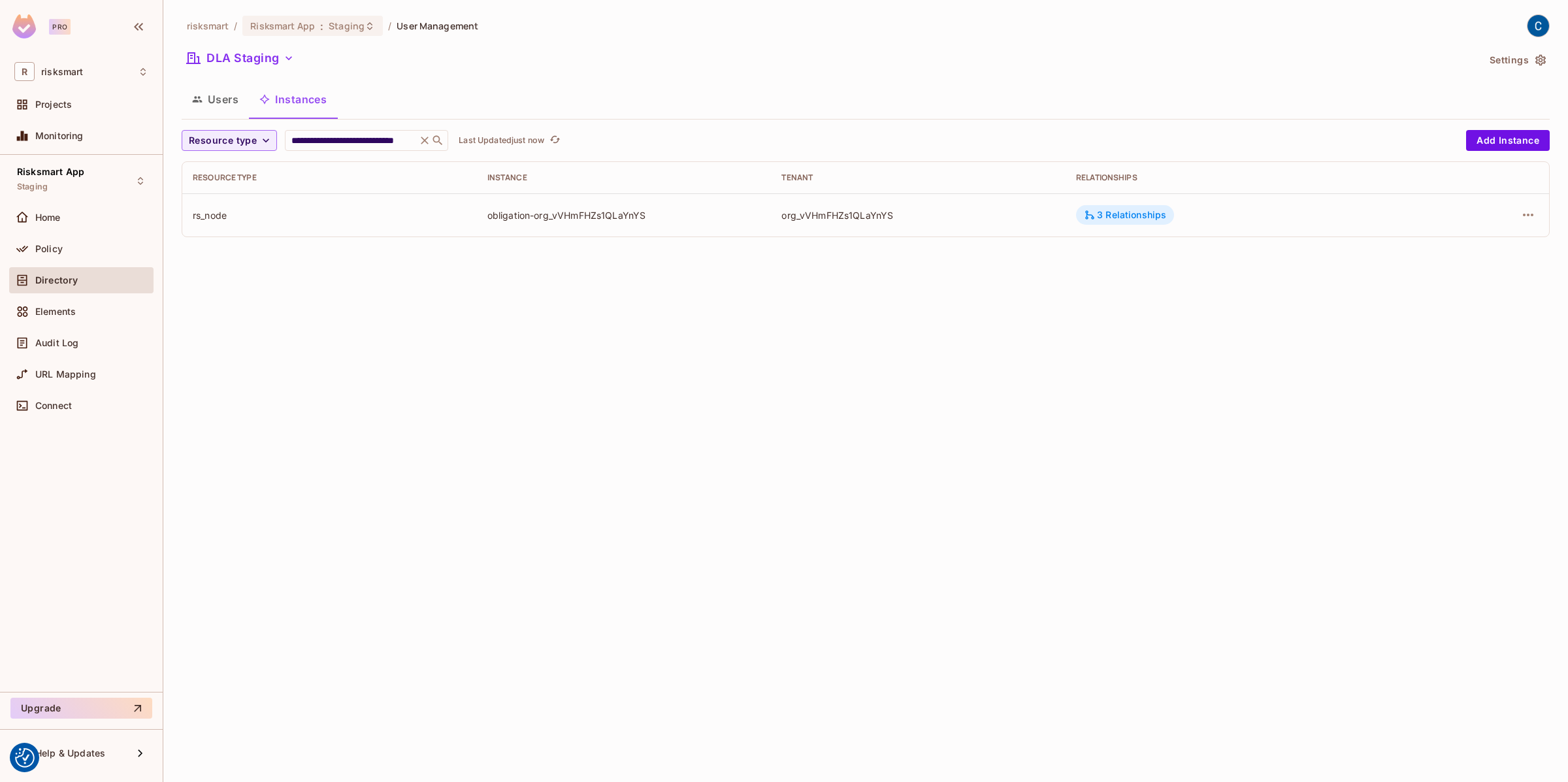
click at [1106, 214] on div "3 Relationships" at bounding box center [1124, 215] width 82 height 12
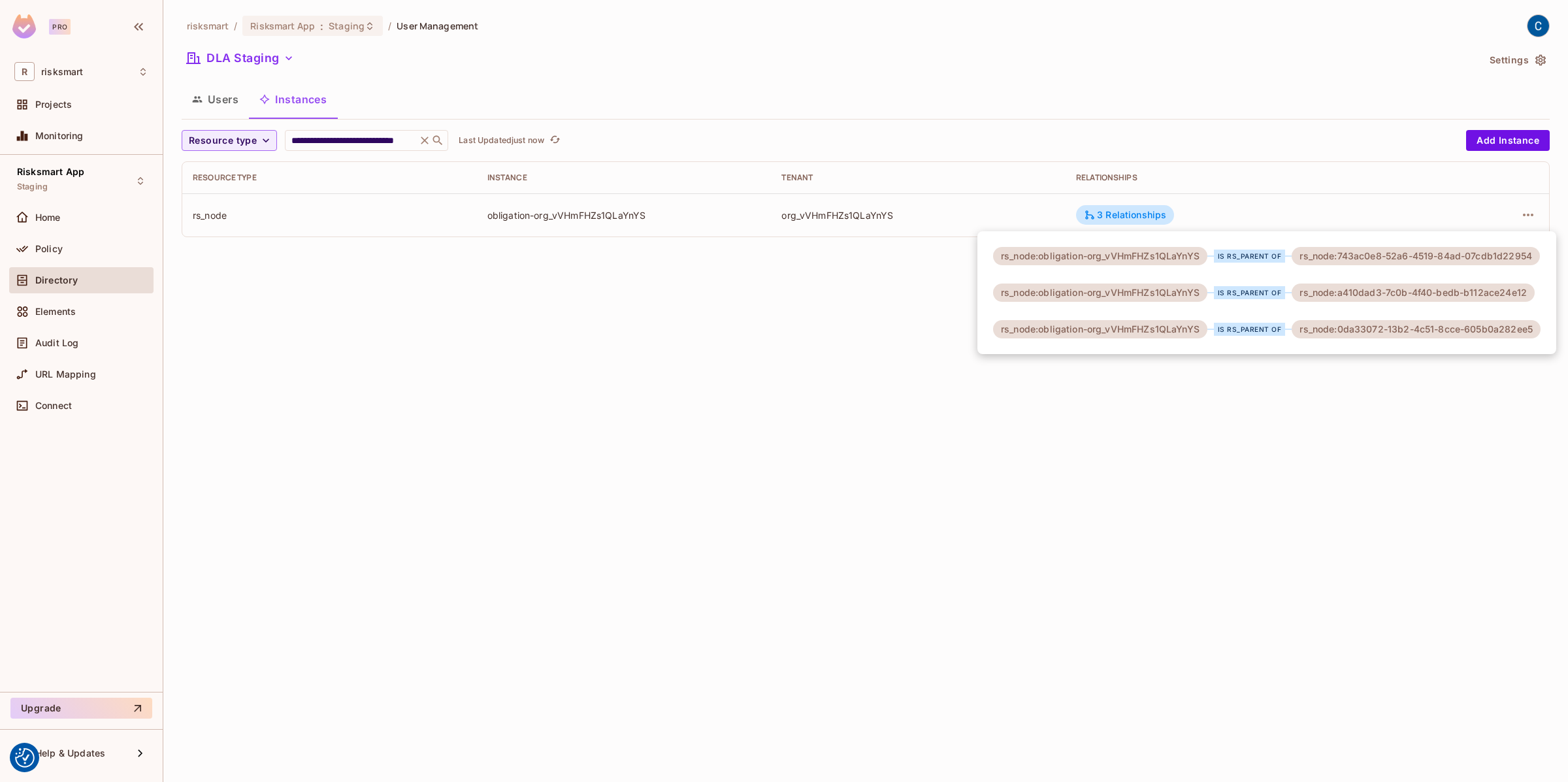
click at [953, 418] on div at bounding box center [784, 391] width 1568 height 782
